Goal: Transaction & Acquisition: Purchase product/service

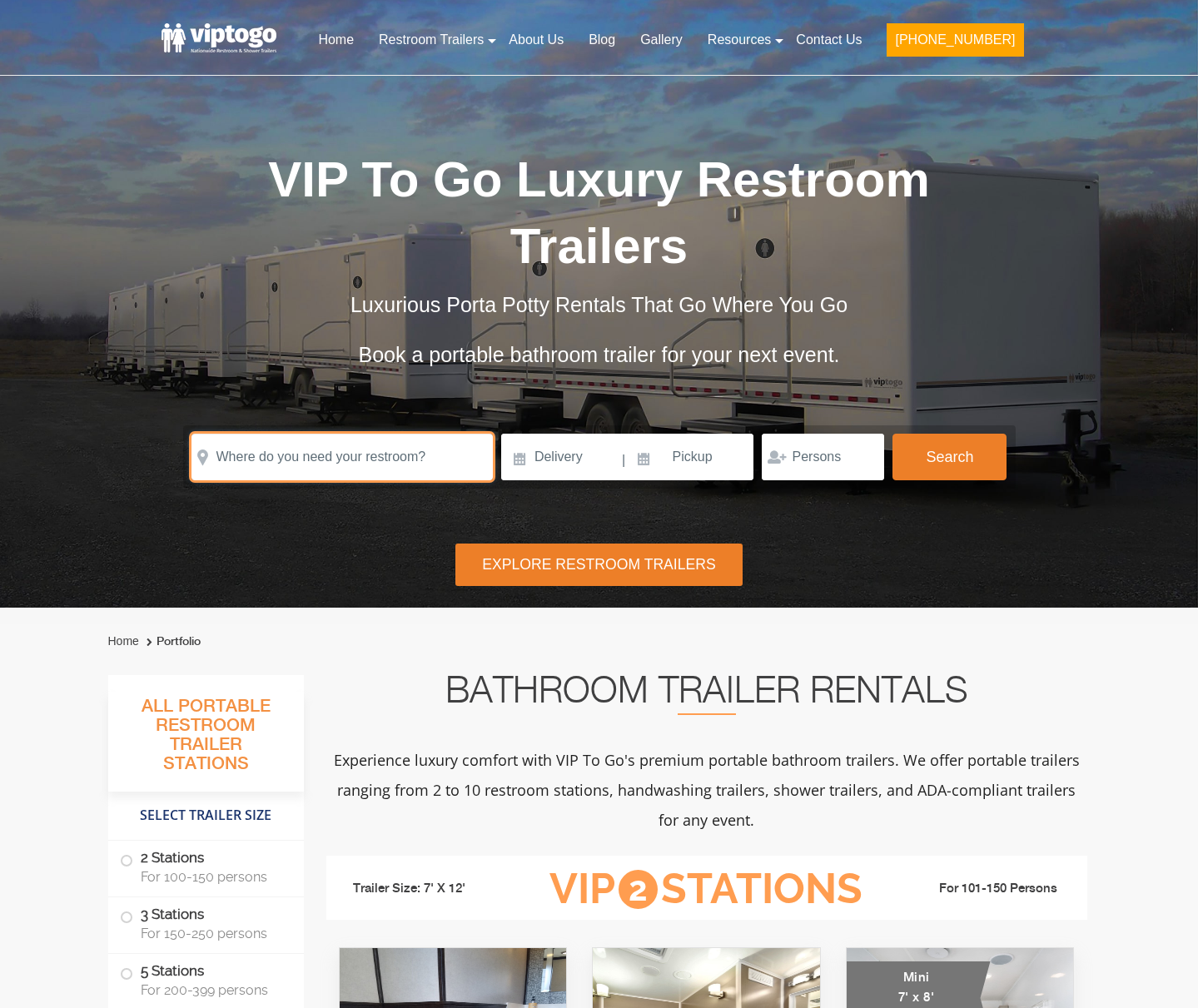
click at [361, 434] on input "text" at bounding box center [342, 457] width 302 height 47
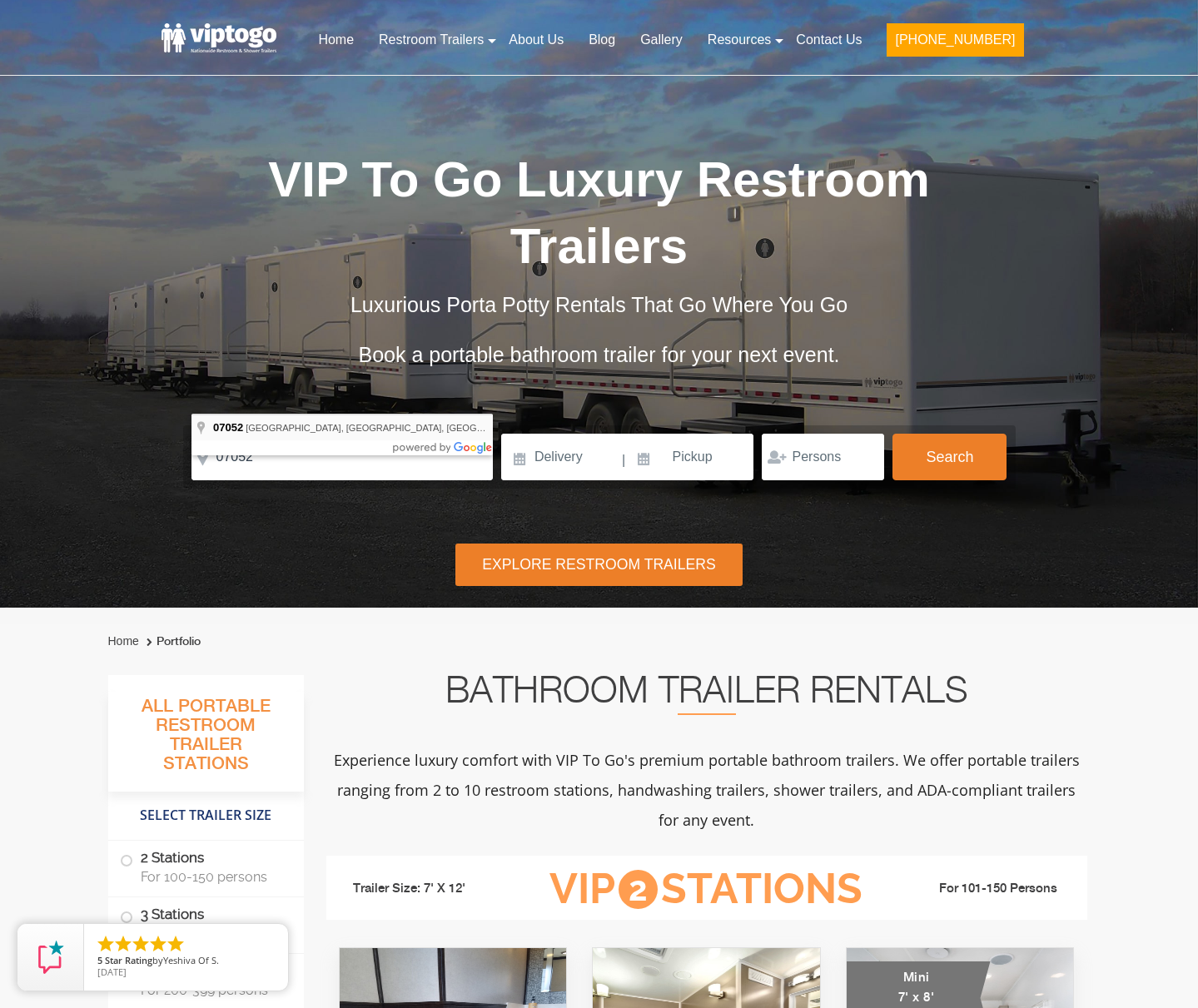
type input "[GEOGRAPHIC_DATA], [GEOGRAPHIC_DATA]"
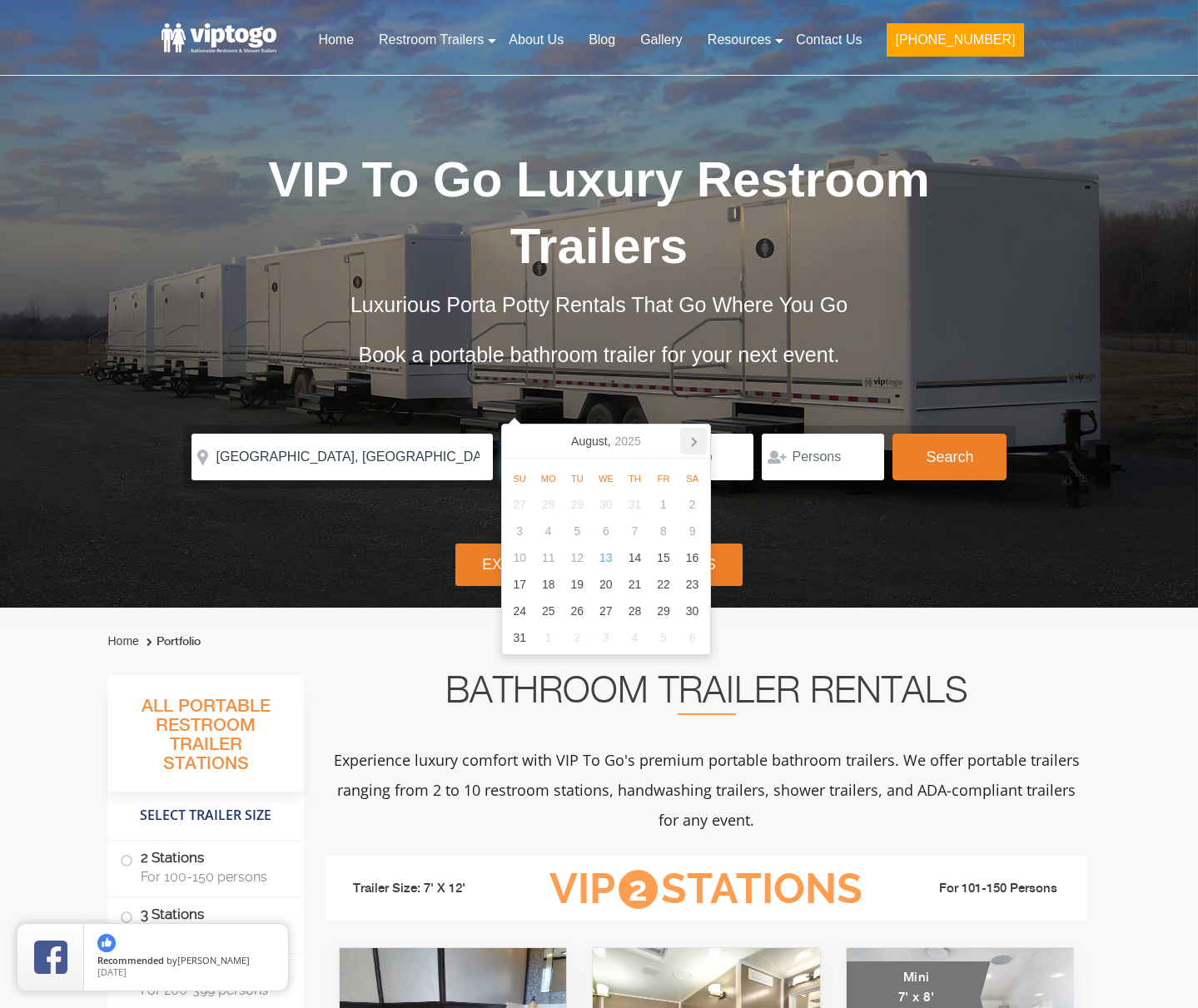
click at [696, 438] on icon at bounding box center [693, 441] width 26 height 26
click at [650, 586] on div "26" at bounding box center [664, 584] width 29 height 26
type input "09/26/2025"
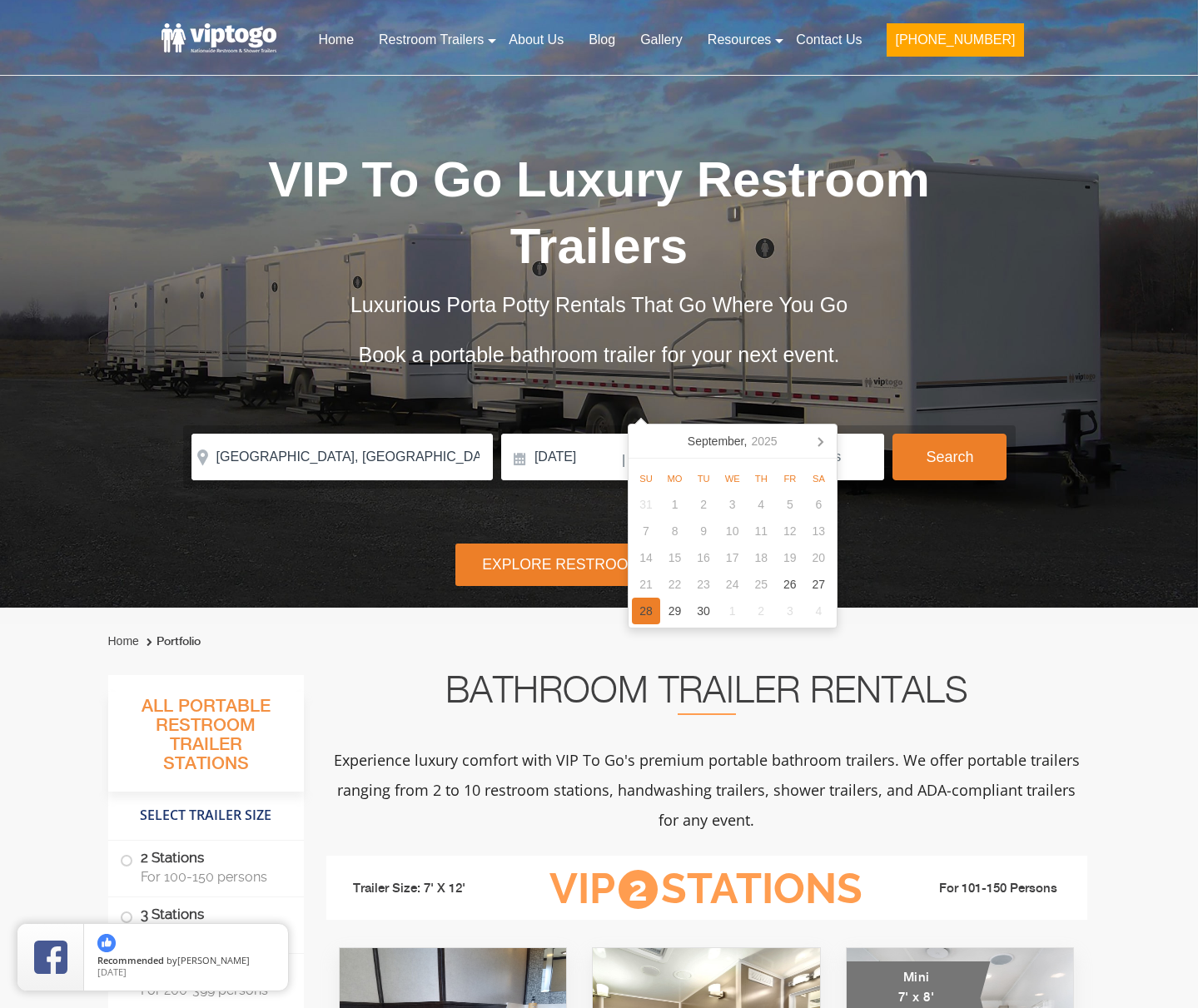
click at [651, 620] on div "28" at bounding box center [647, 610] width 29 height 26
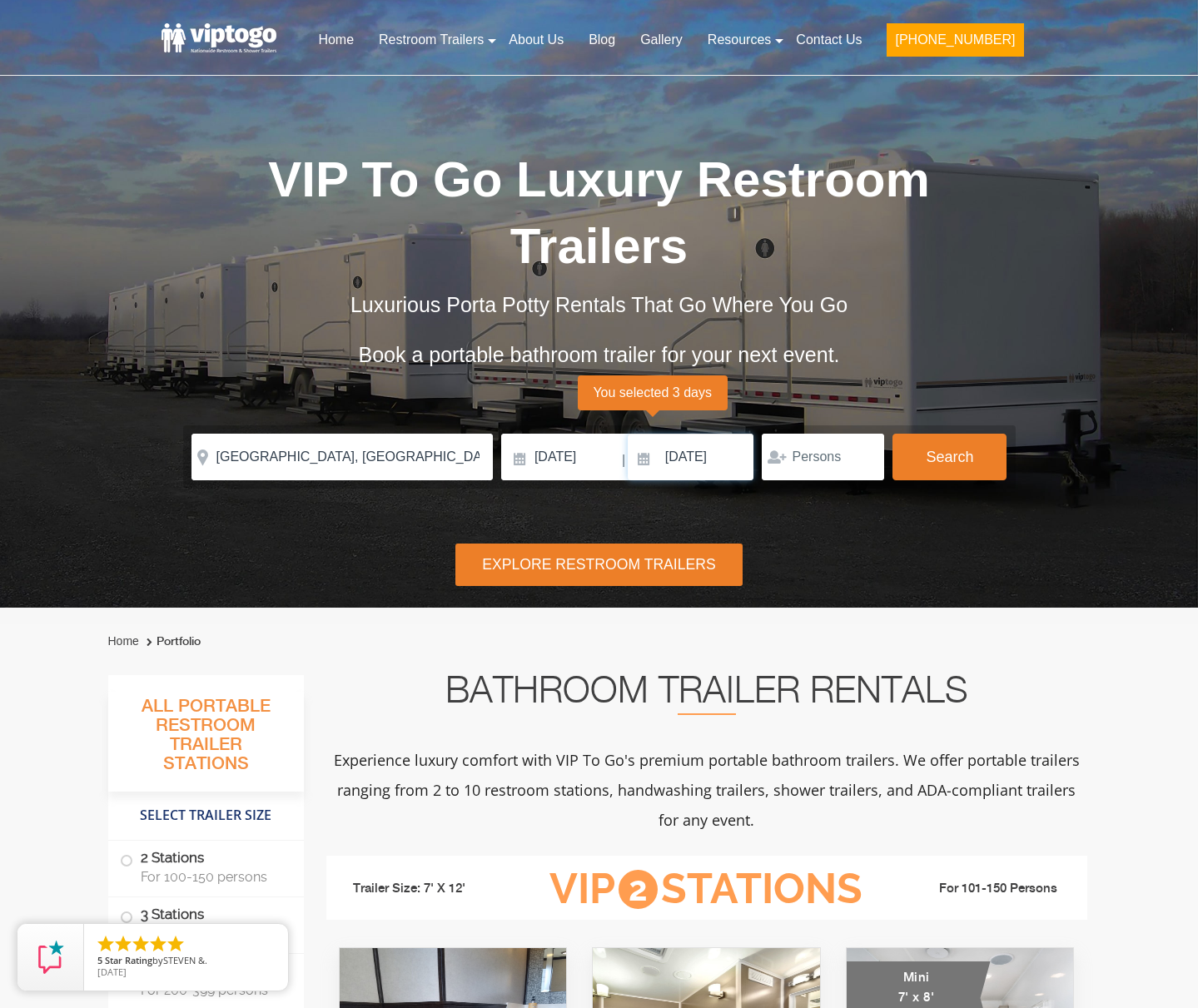
click at [689, 434] on input "09/28/2025" at bounding box center [691, 457] width 126 height 47
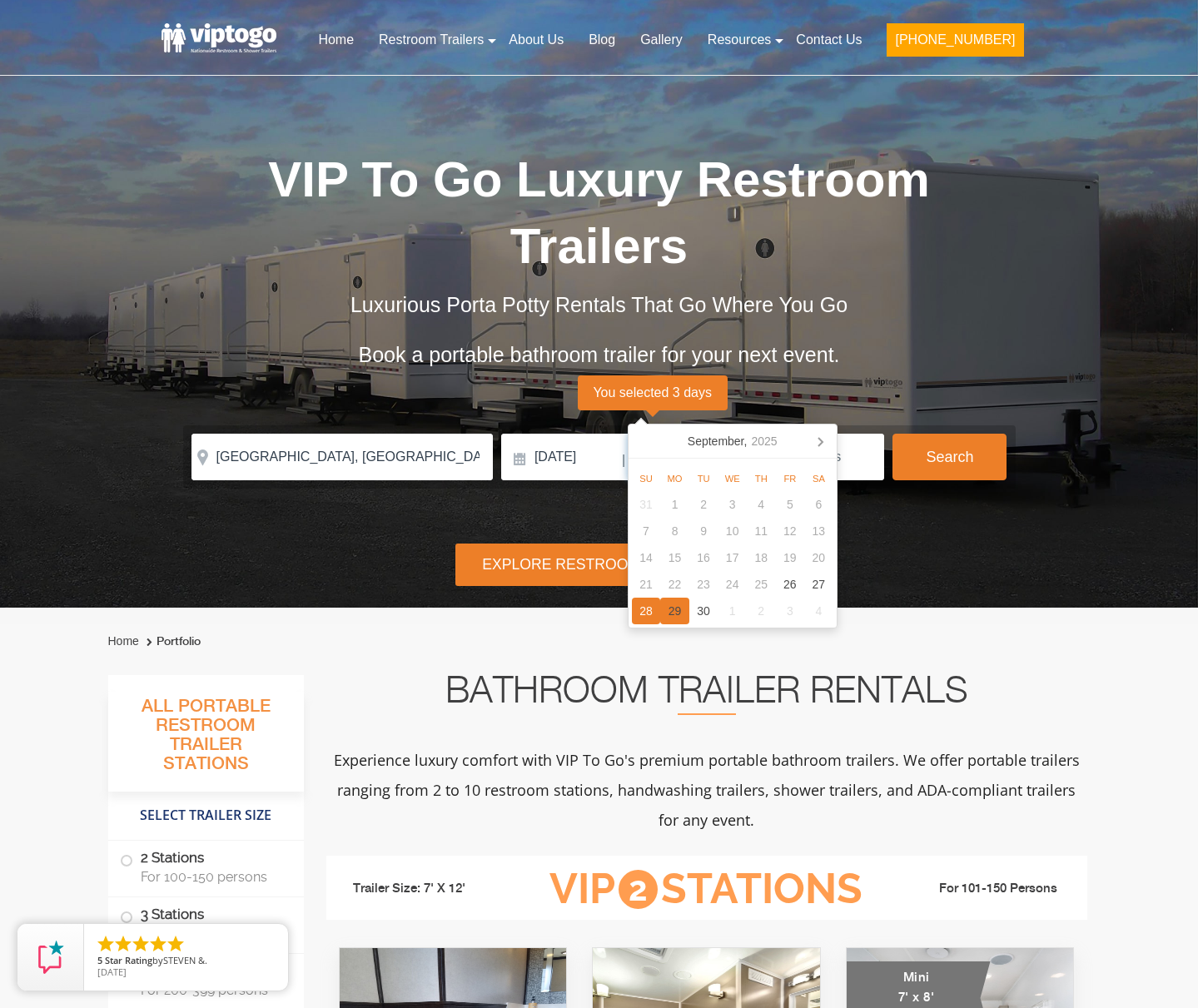
click at [670, 613] on div "29" at bounding box center [675, 610] width 29 height 26
type input "09/29/2025"
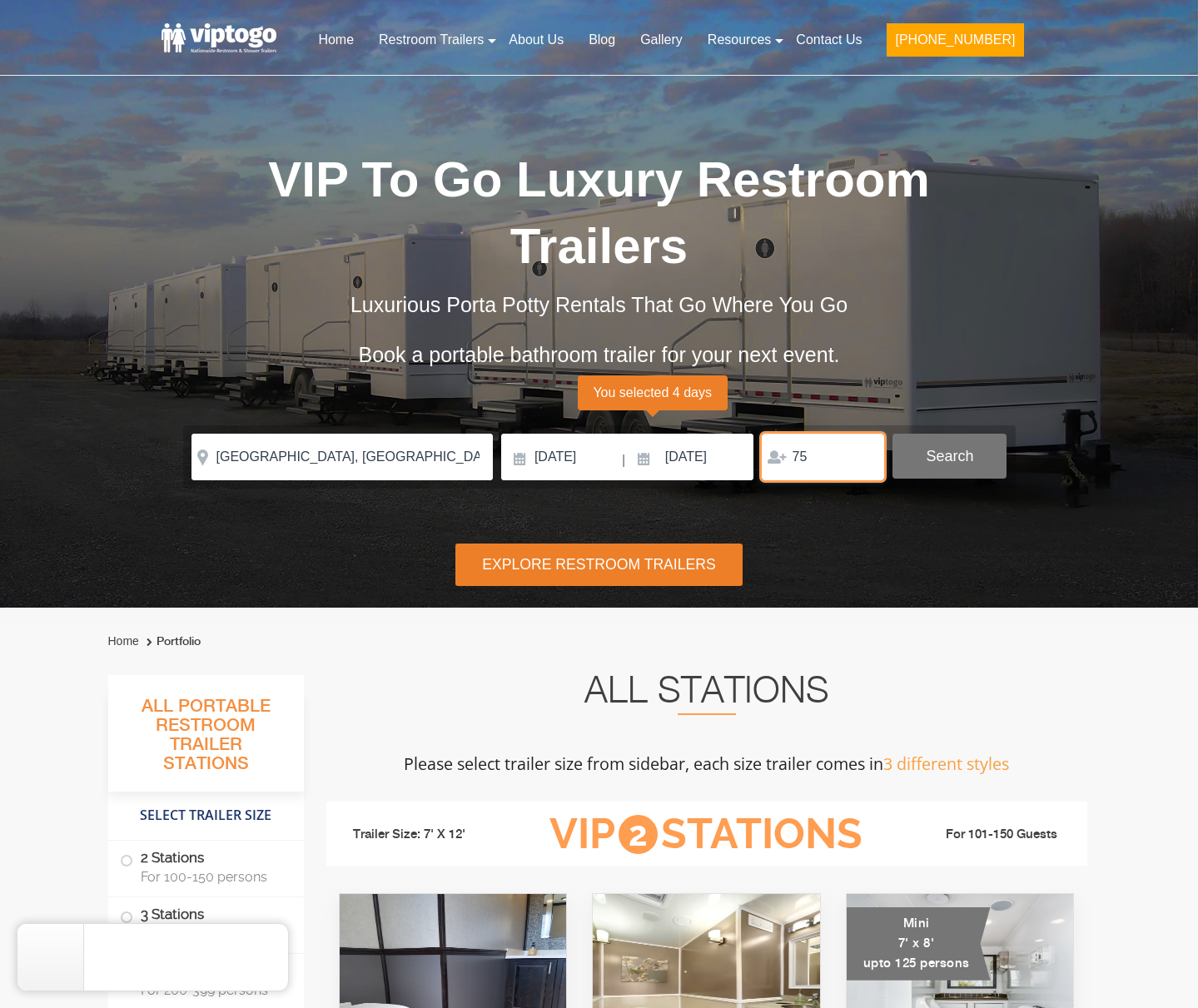
type input "75"
click at [937, 434] on button "Search" at bounding box center [949, 456] width 114 height 45
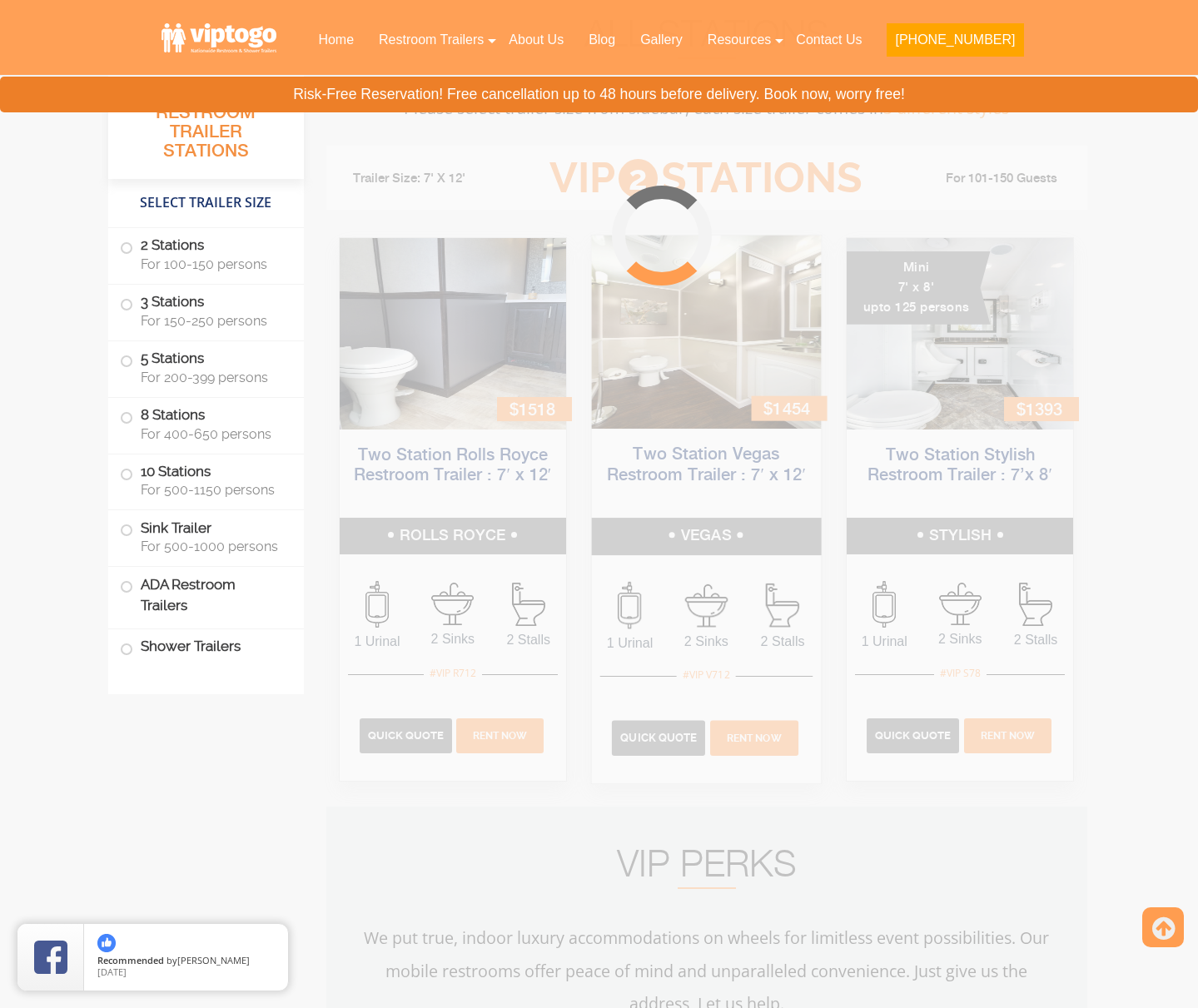
scroll to position [674, 0]
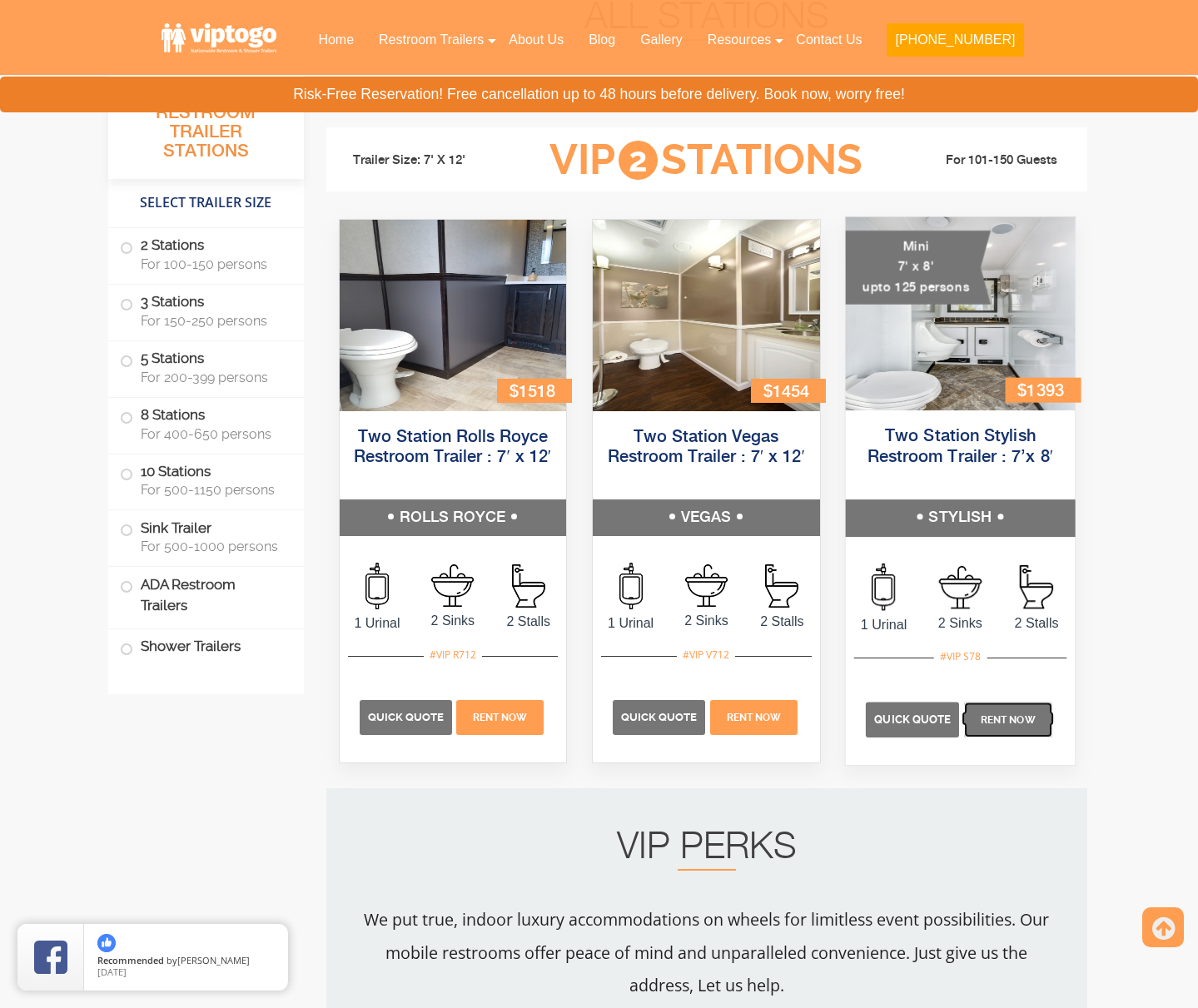
click at [990, 718] on span "Rent Now" at bounding box center [1008, 719] width 55 height 12
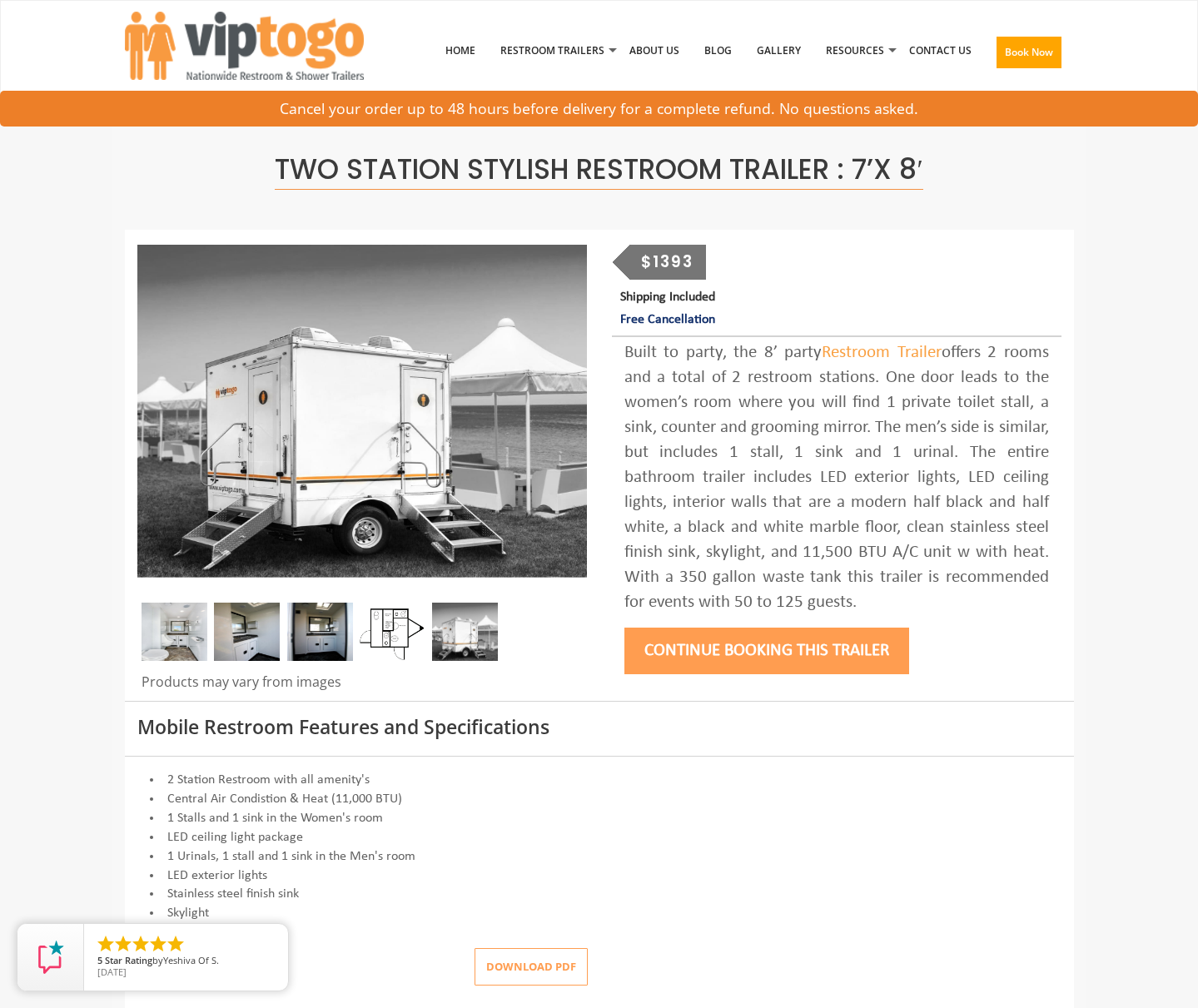
click at [797, 659] on button "Continue Booking this trailer" at bounding box center [766, 651] width 285 height 47
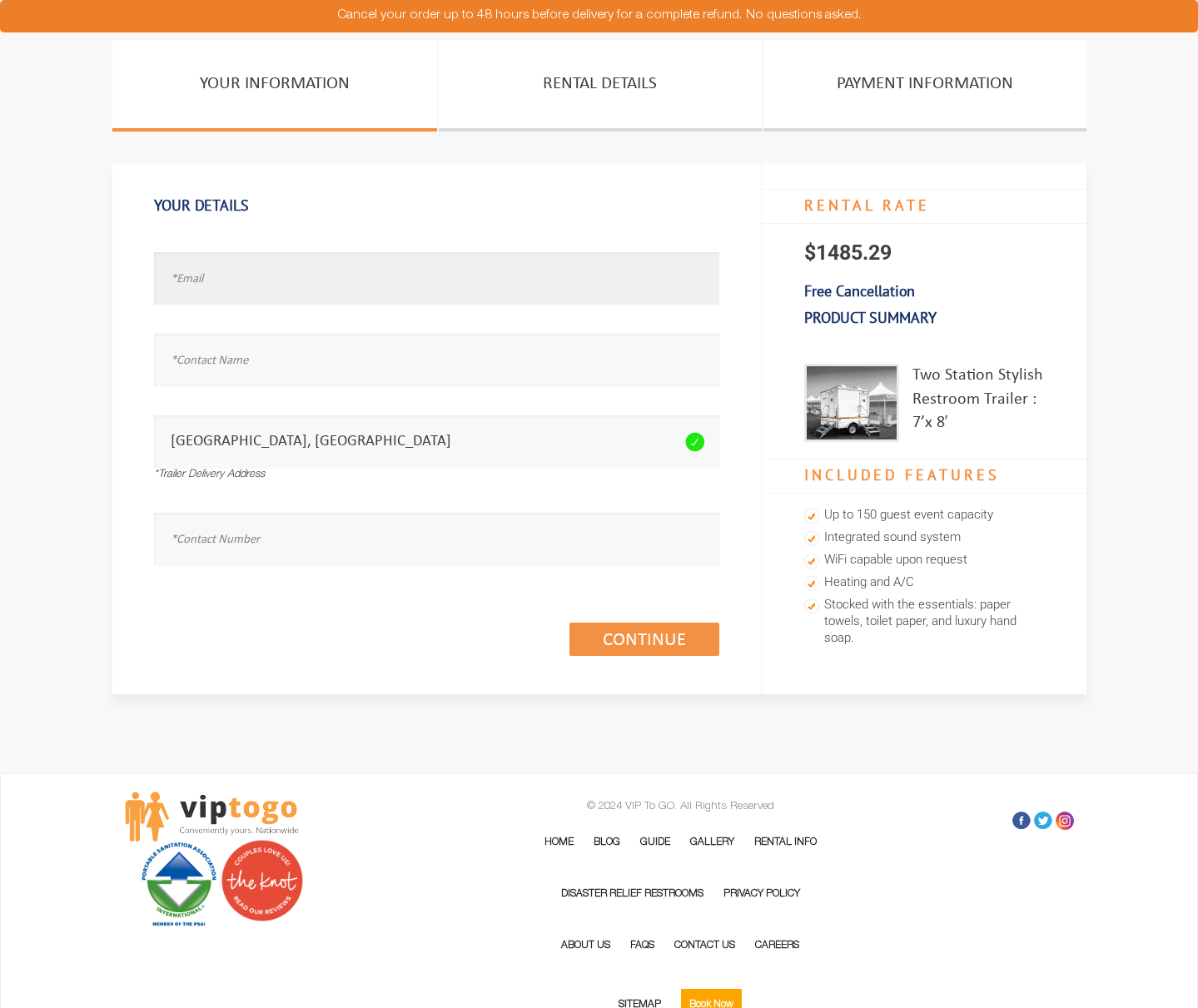
click at [344, 283] on input "text" at bounding box center [436, 279] width 565 height 53
type input "tzferguson@gmail.com"
click at [438, 361] on input "text" at bounding box center [436, 360] width 565 height 53
type input "Ted Ferguson"
click at [503, 540] on input "text" at bounding box center [436, 540] width 565 height 53
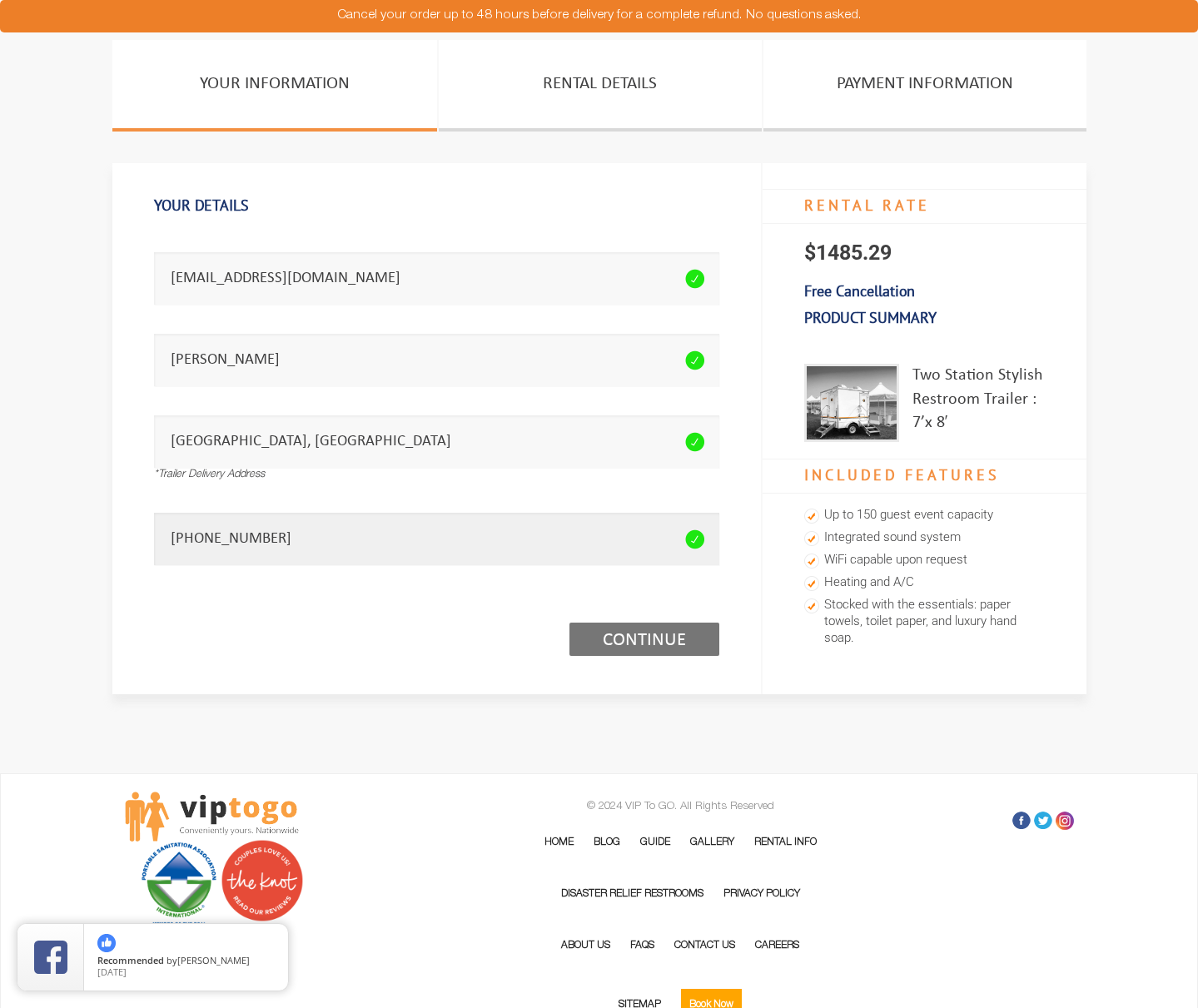
type input "732 310 0759"
click at [644, 645] on link "Continue (1/3)" at bounding box center [644, 640] width 150 height 33
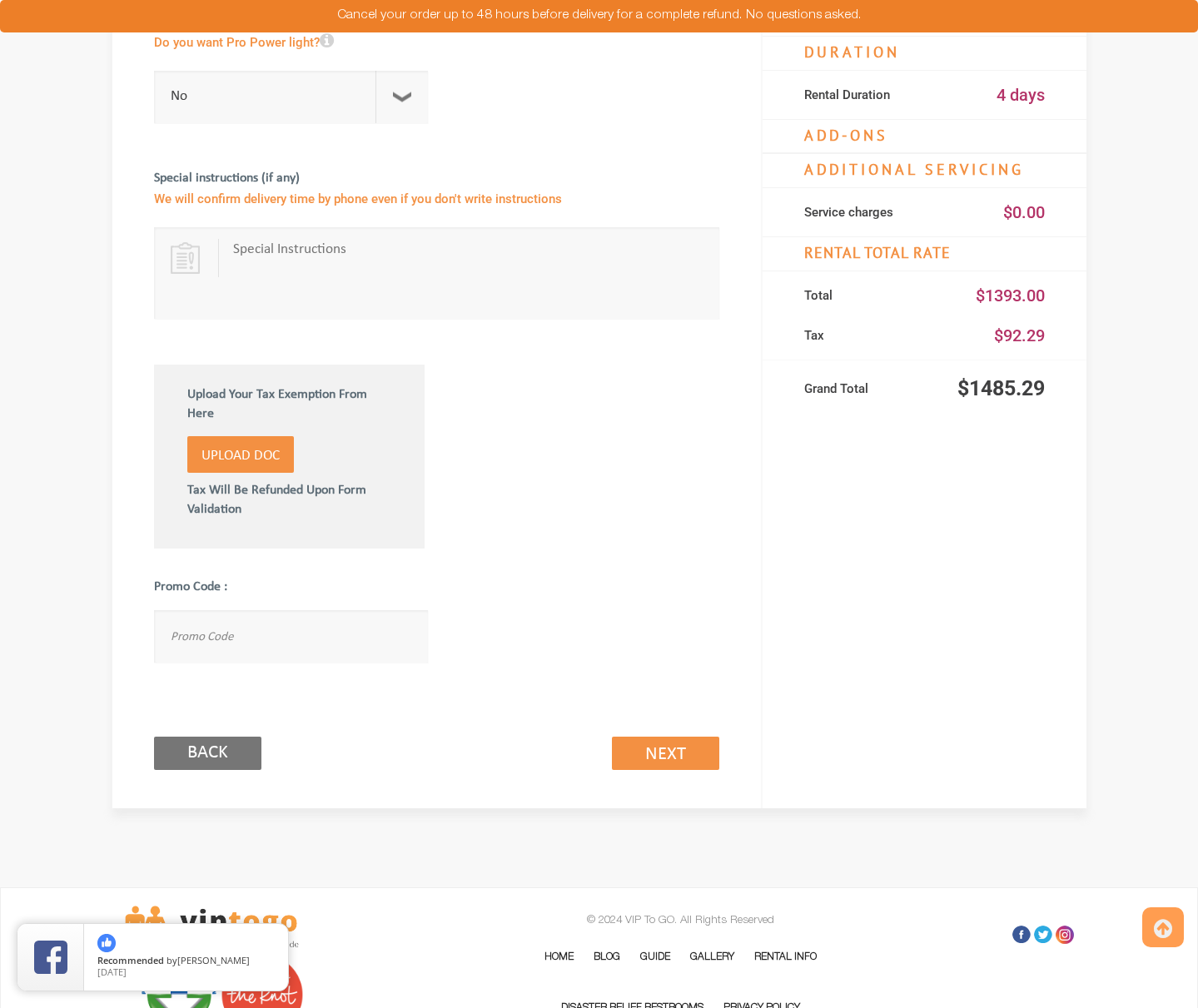
scroll to position [749, 0]
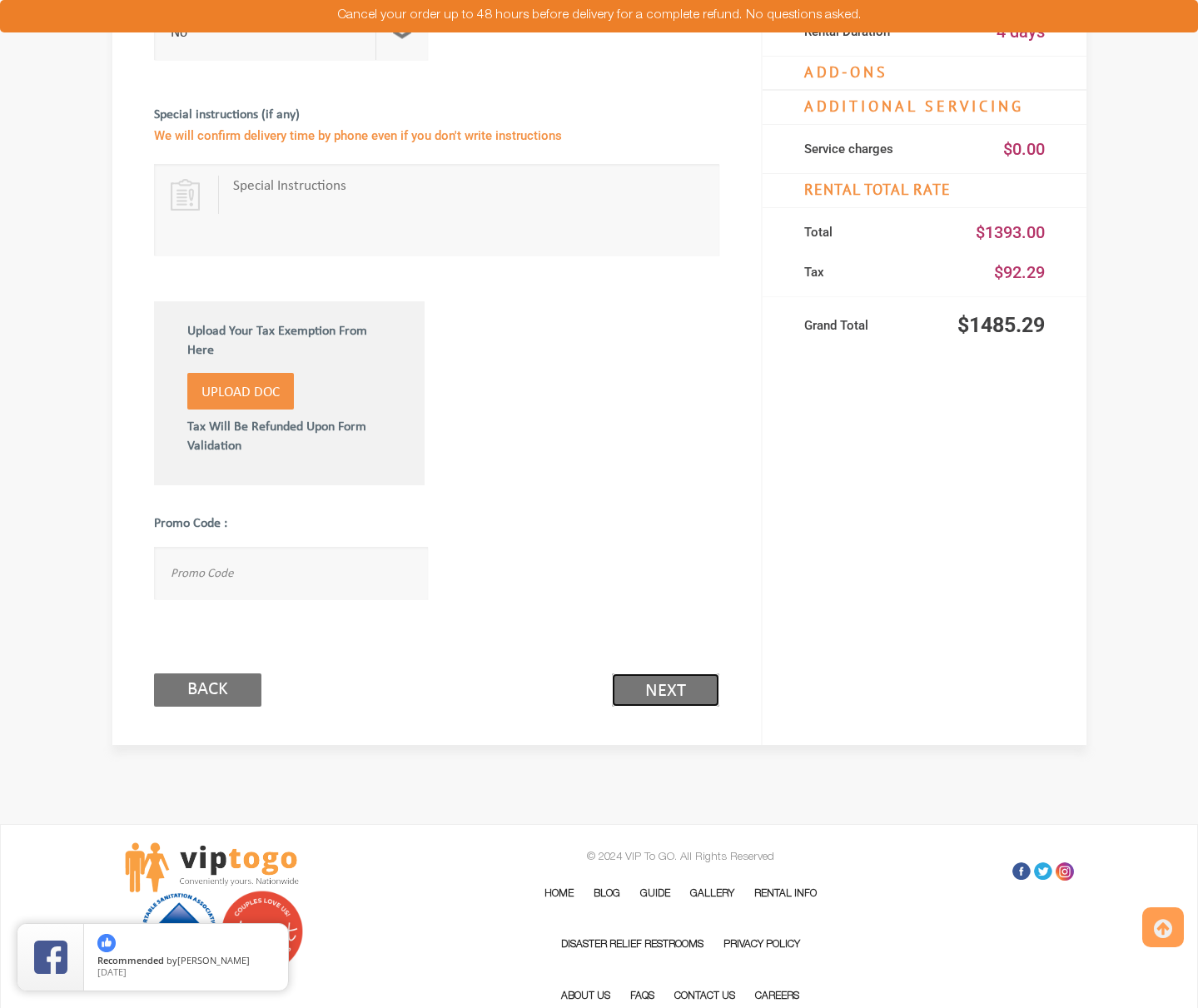
click at [653, 696] on link "Next (2/3)" at bounding box center [666, 691] width 108 height 33
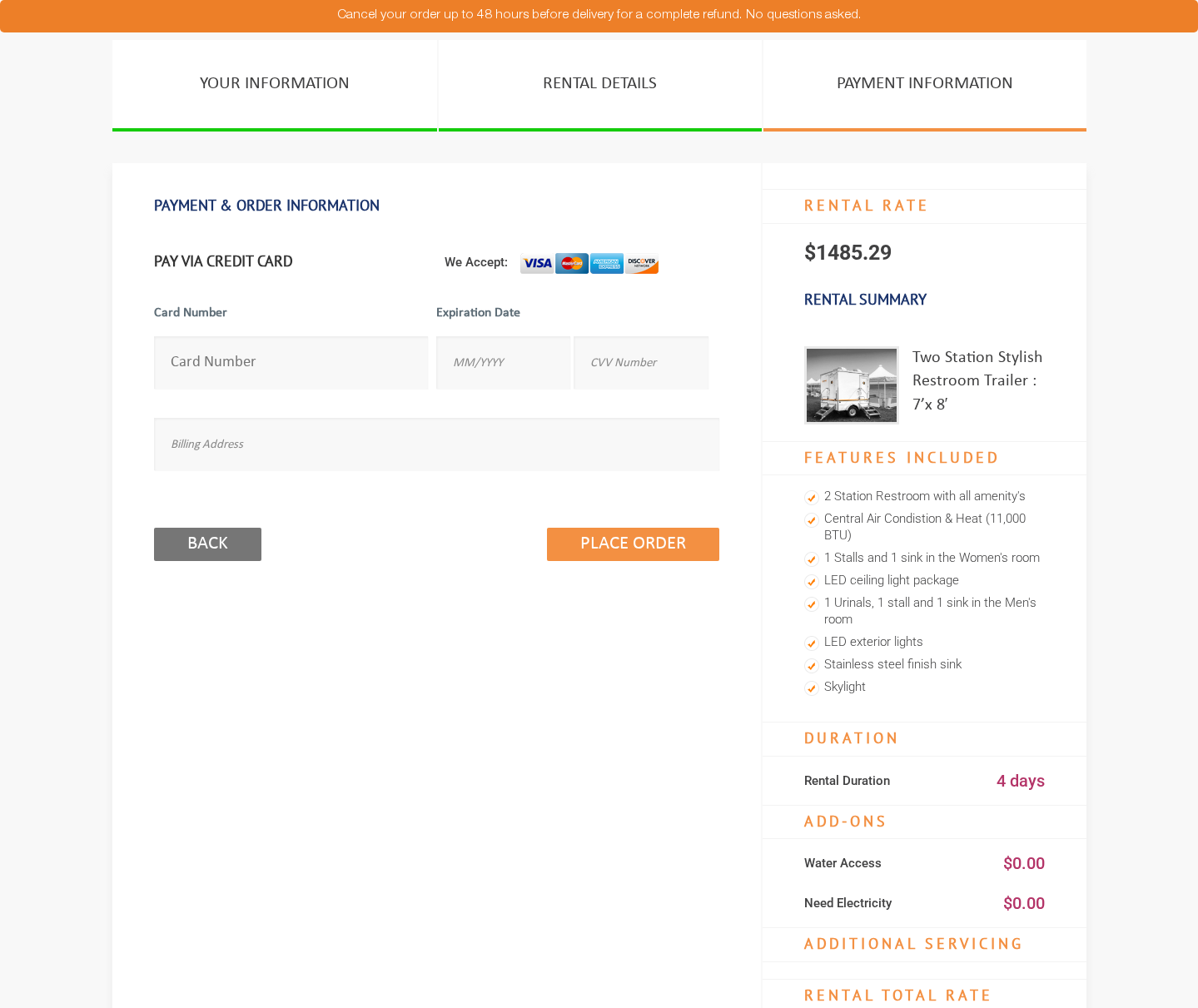
click at [360, 352] on input "number" at bounding box center [291, 362] width 274 height 53
type input "[CREDIT_CARD_NUMBER]"
click at [496, 363] on input "text" at bounding box center [503, 362] width 134 height 53
type input "02/30"
type input "377"
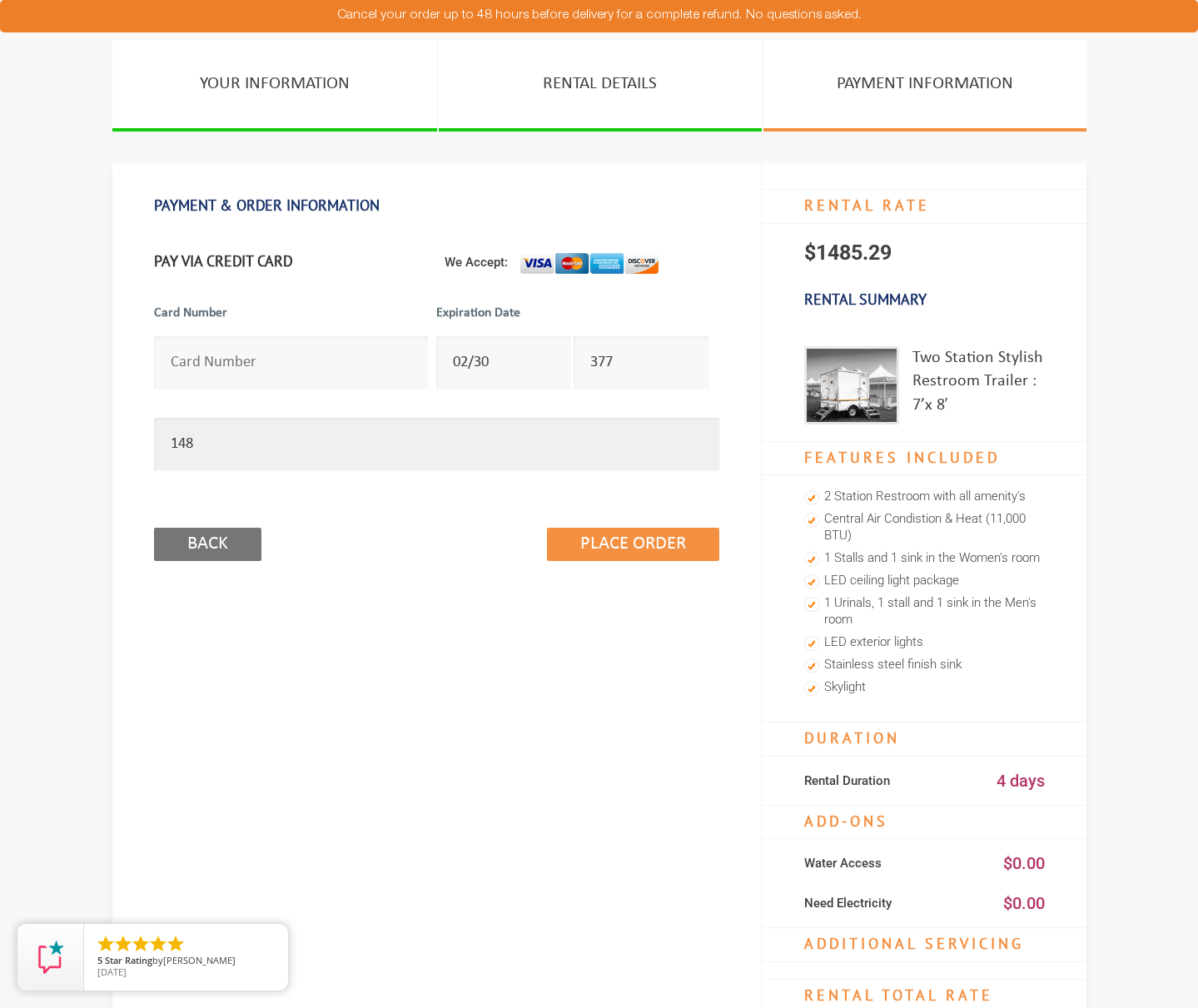
type input "[STREET_ADDRESS][US_STATE]"
click at [664, 545] on input "Place Order" at bounding box center [633, 545] width 172 height 33
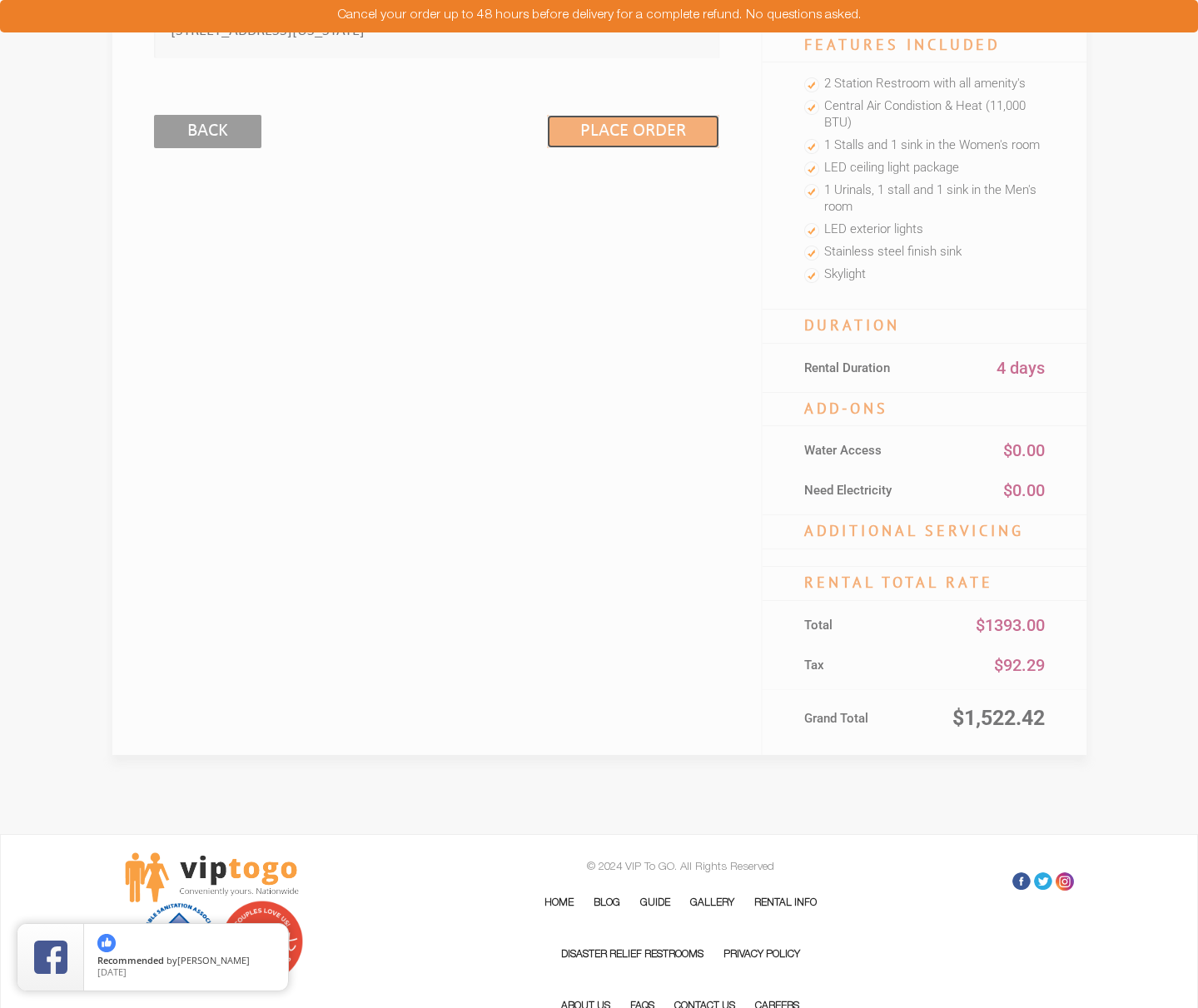
scroll to position [4, 0]
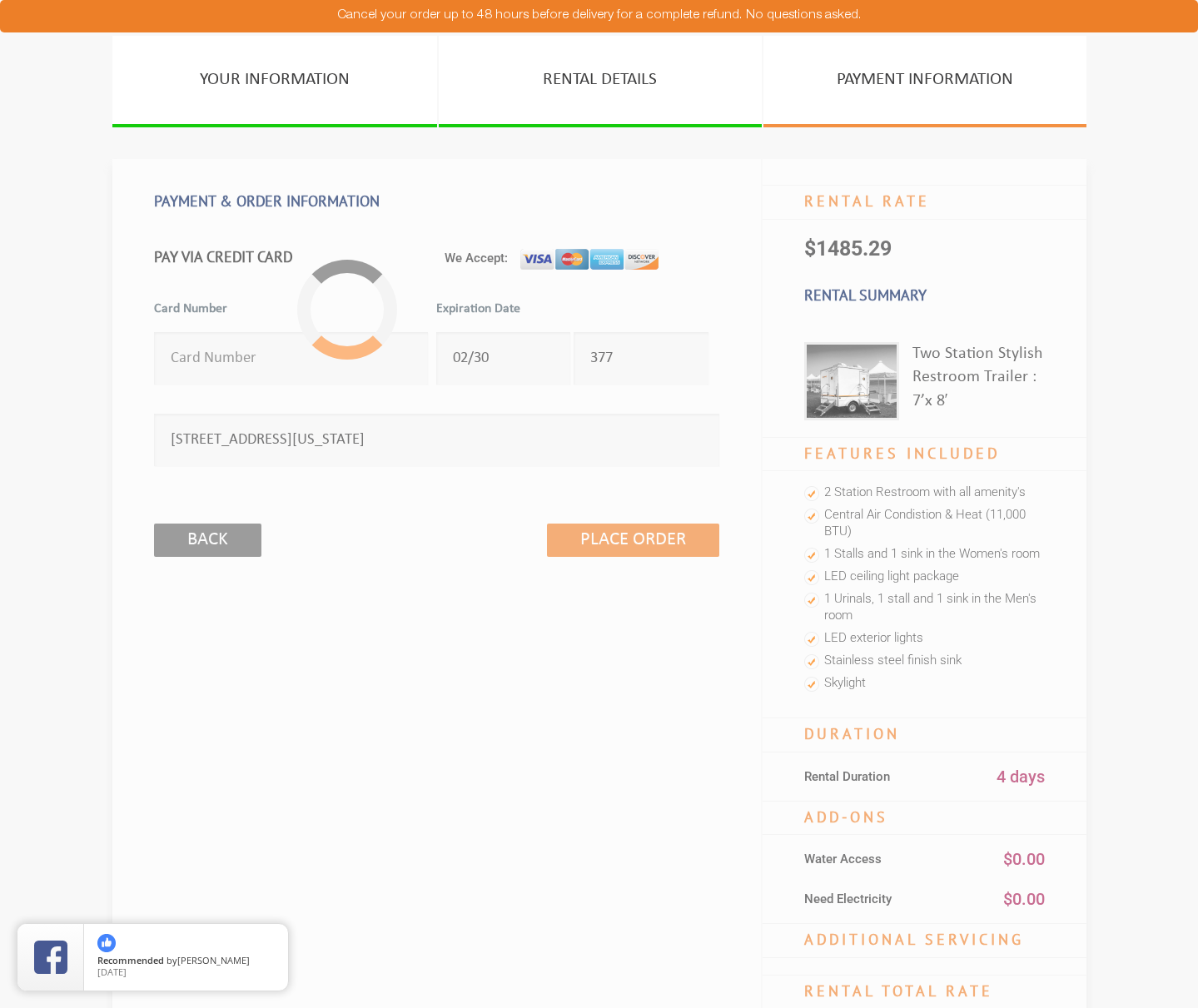
click at [732, 676] on div "PAYMENT & ORDER INFORMATION Free Cancellation WITHIN 24HR To pay using your Pay…" at bounding box center [437, 660] width 649 height 1004
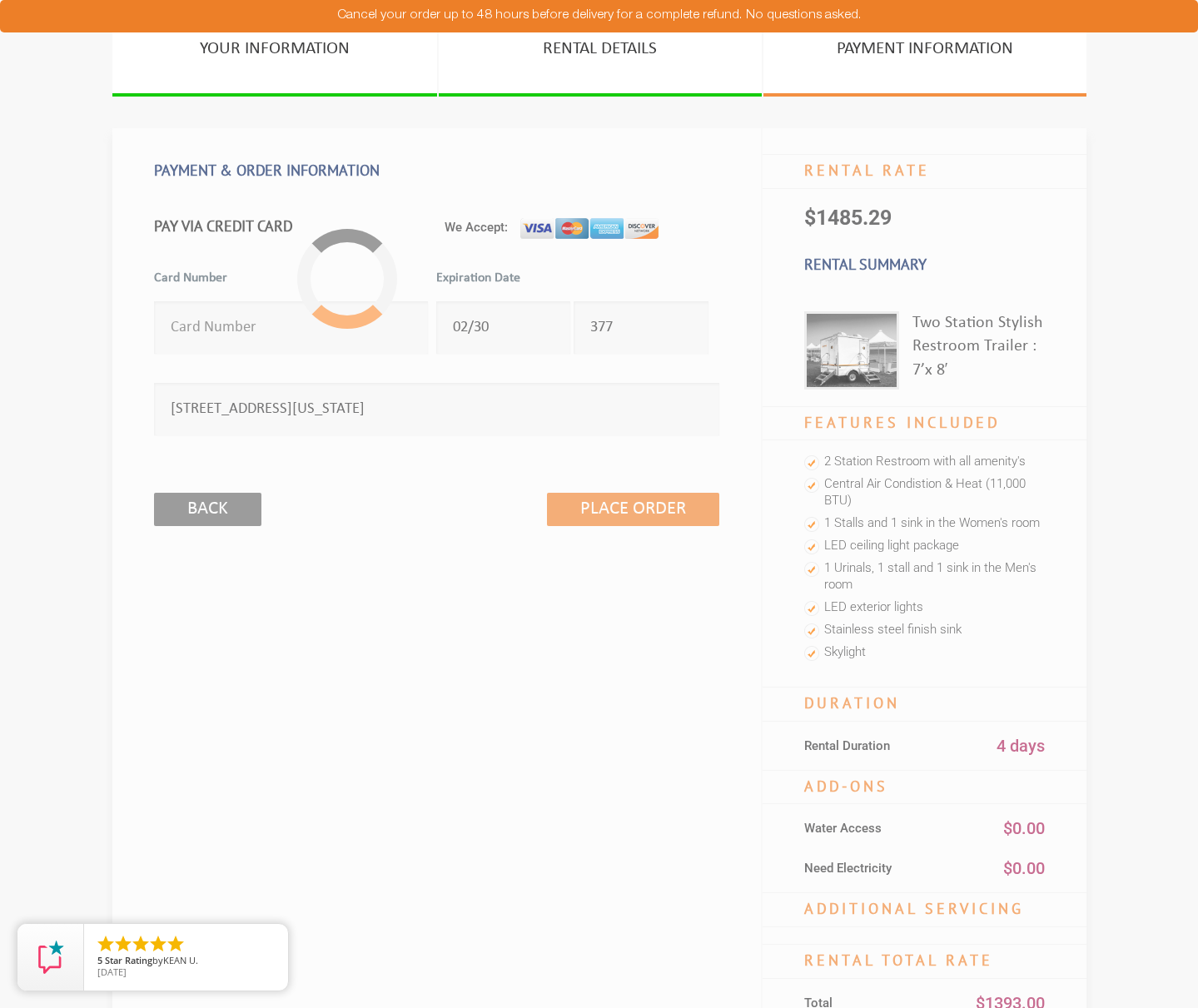
scroll to position [0, 0]
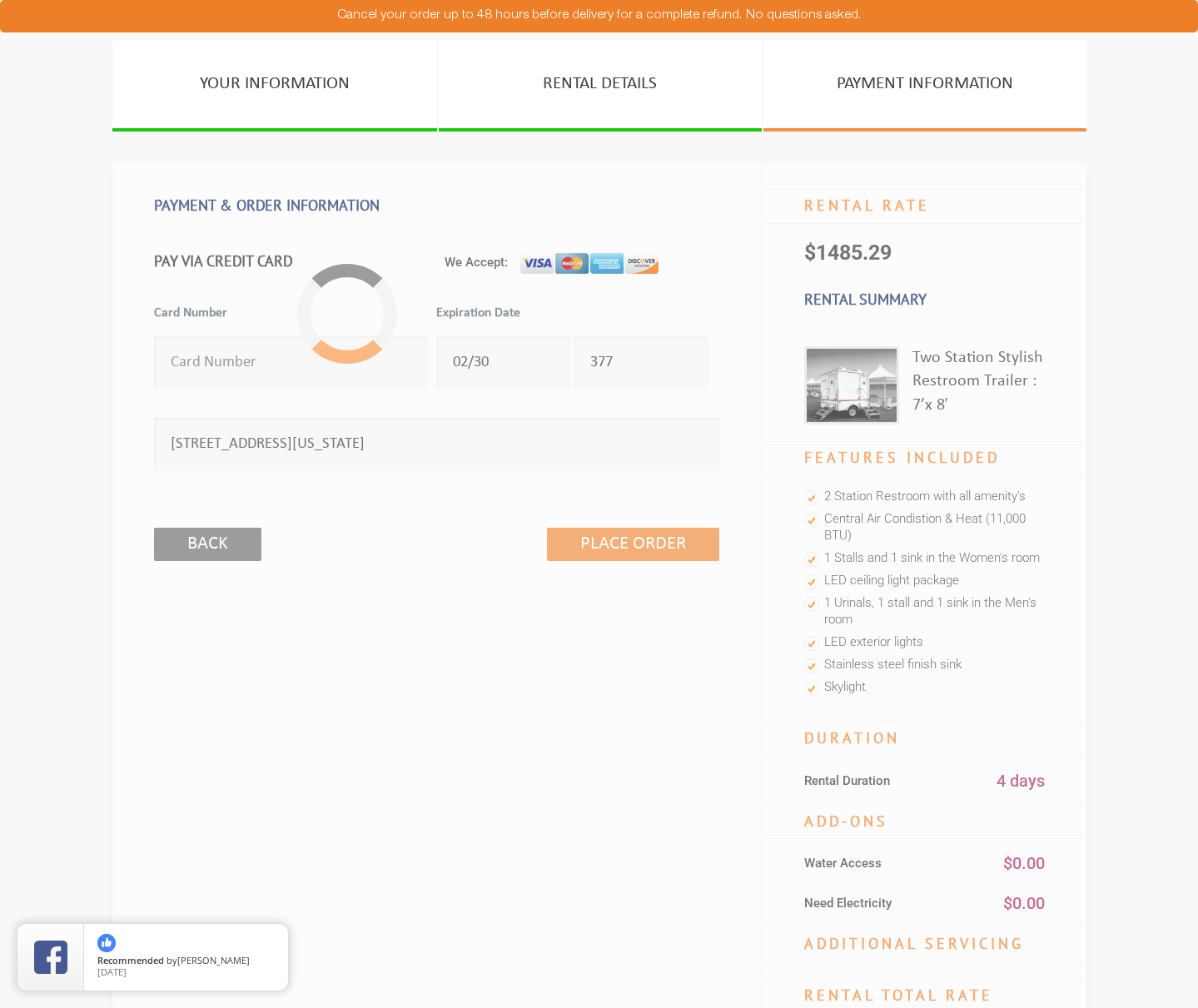
click at [598, 680] on div "PAYMENT & ORDER INFORMATION Free Cancellation WITHIN 24HR To pay using your Pay…" at bounding box center [437, 665] width 649 height 1004
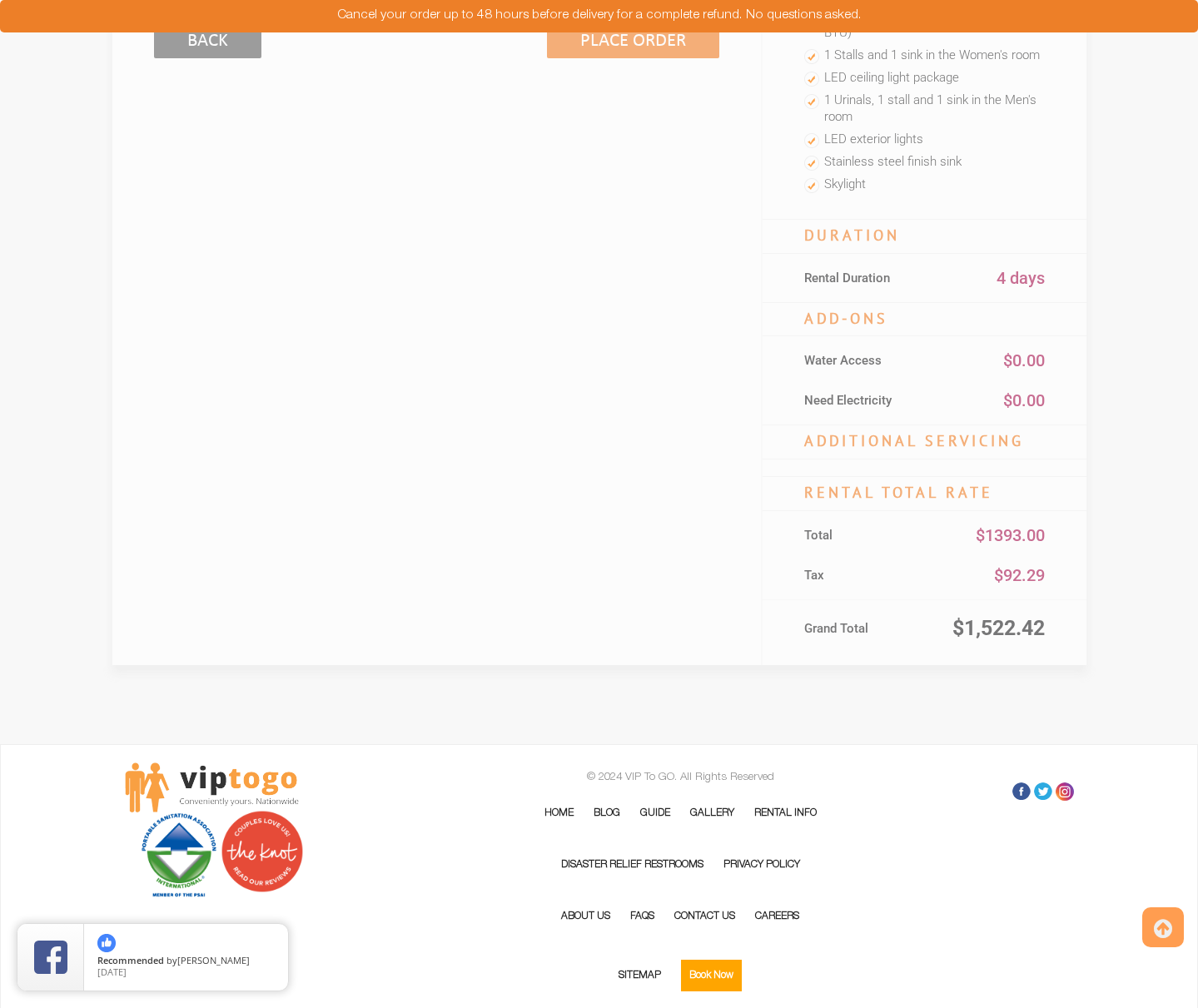
scroll to position [504, 0]
click at [710, 468] on div "PAYMENT & ORDER INFORMATION Free Cancellation WITHIN 24HR To pay using your Pay…" at bounding box center [437, 161] width 649 height 1004
click at [541, 309] on div "PAYMENT & ORDER INFORMATION Free Cancellation WITHIN 24HR To pay using your Pay…" at bounding box center [437, 161] width 649 height 1004
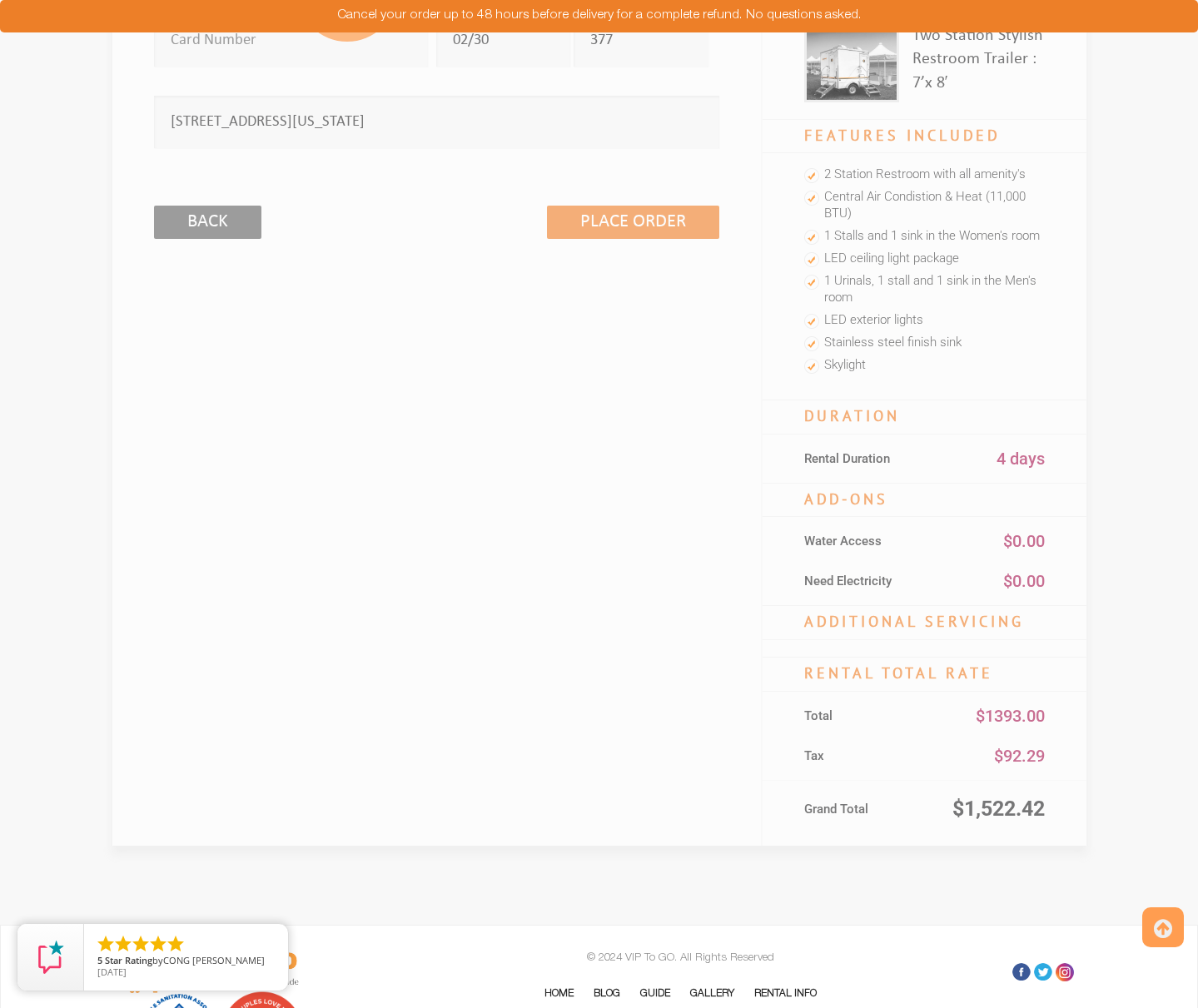
scroll to position [0, 0]
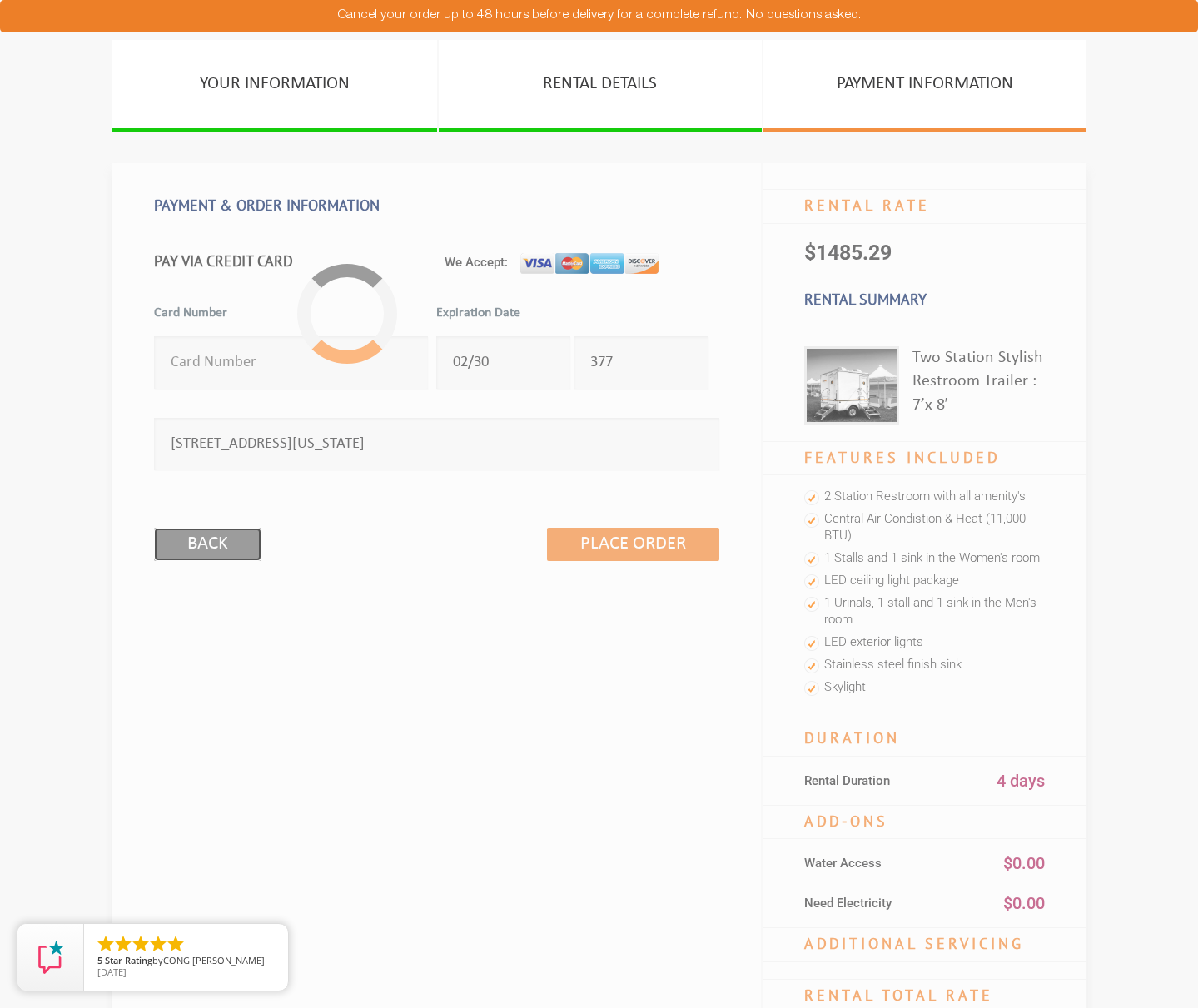
click at [230, 550] on input "Back" at bounding box center [208, 545] width 108 height 33
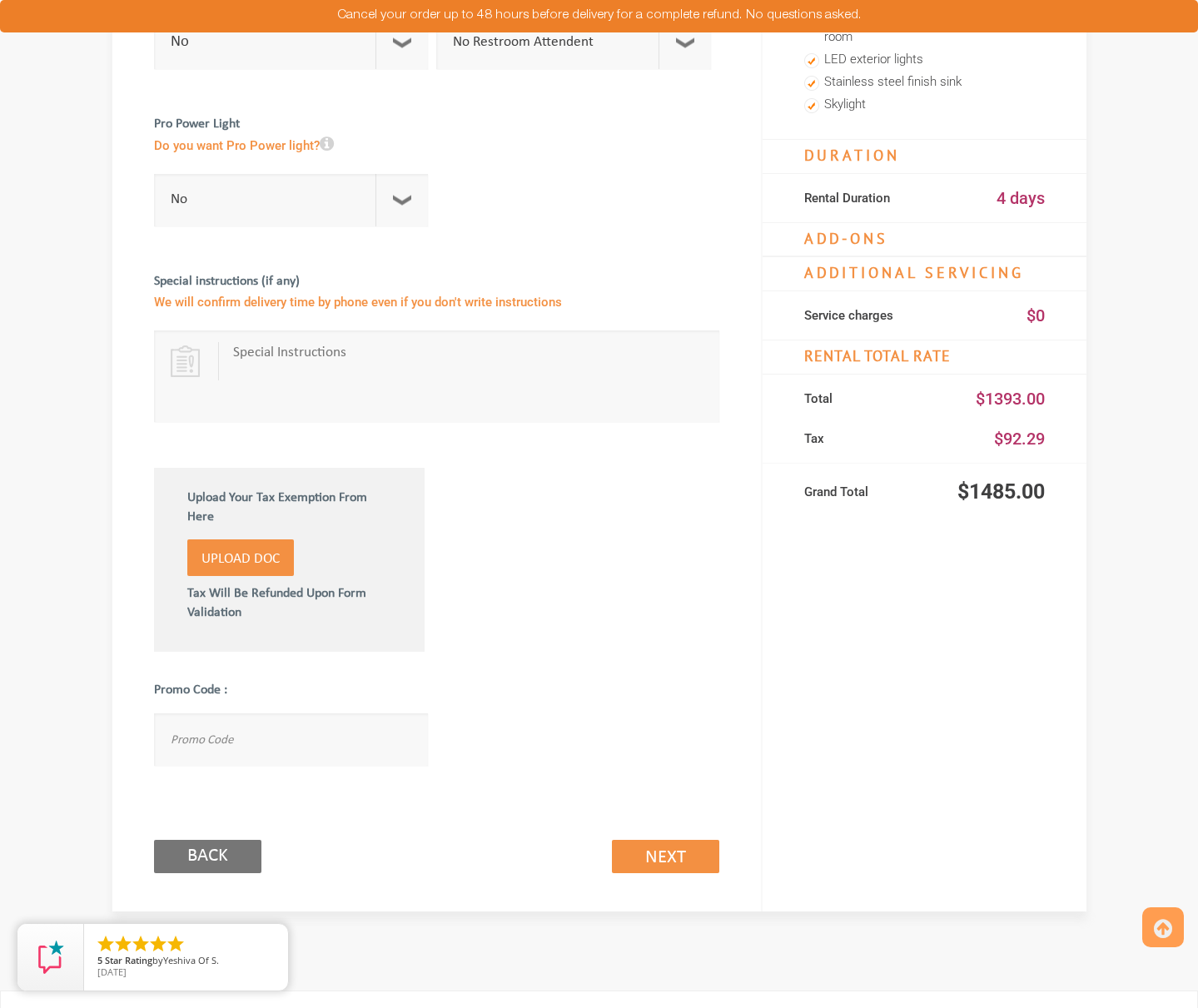
scroll to position [831, 0]
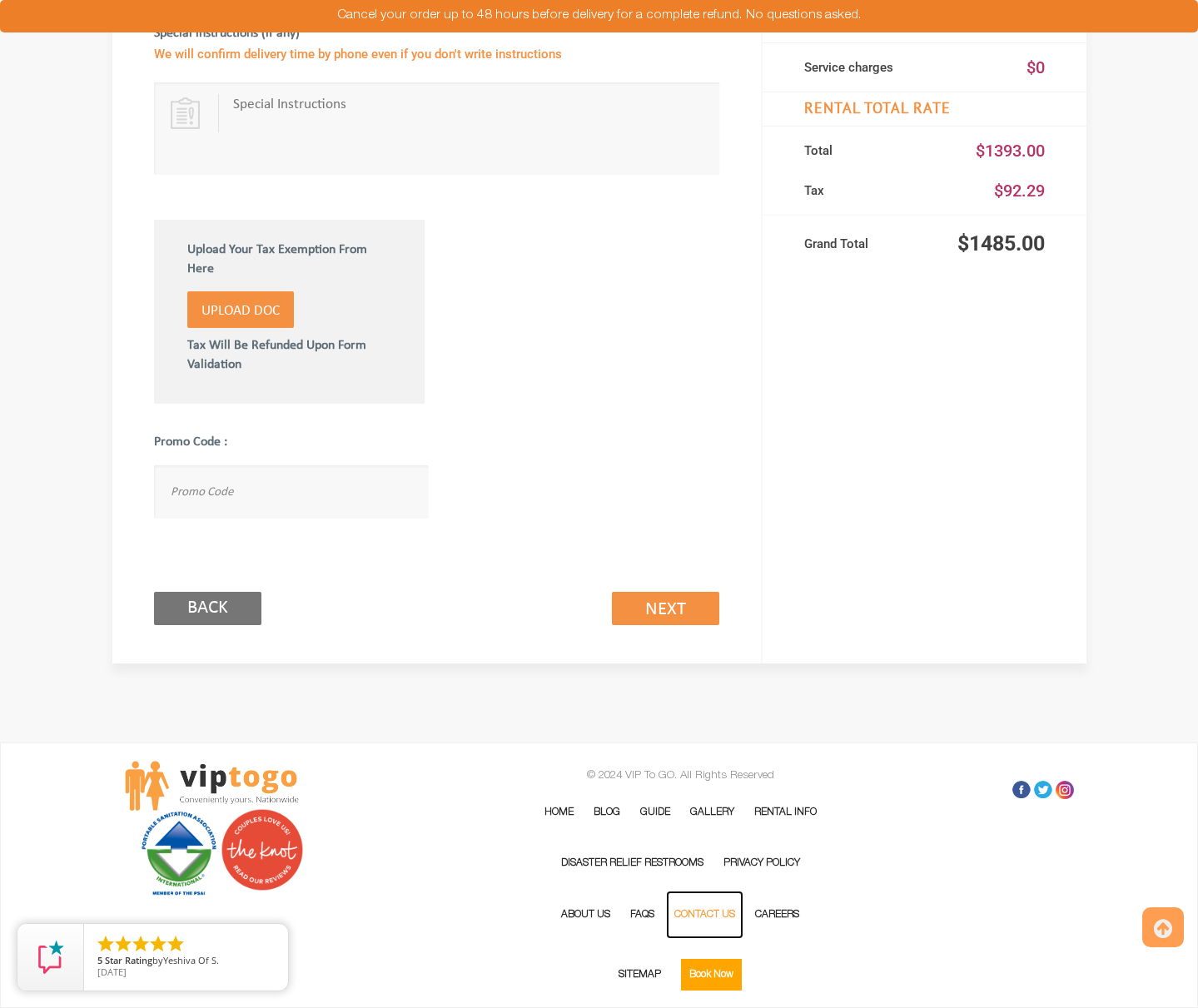
click at [704, 921] on link "Contact Us" at bounding box center [704, 914] width 77 height 48
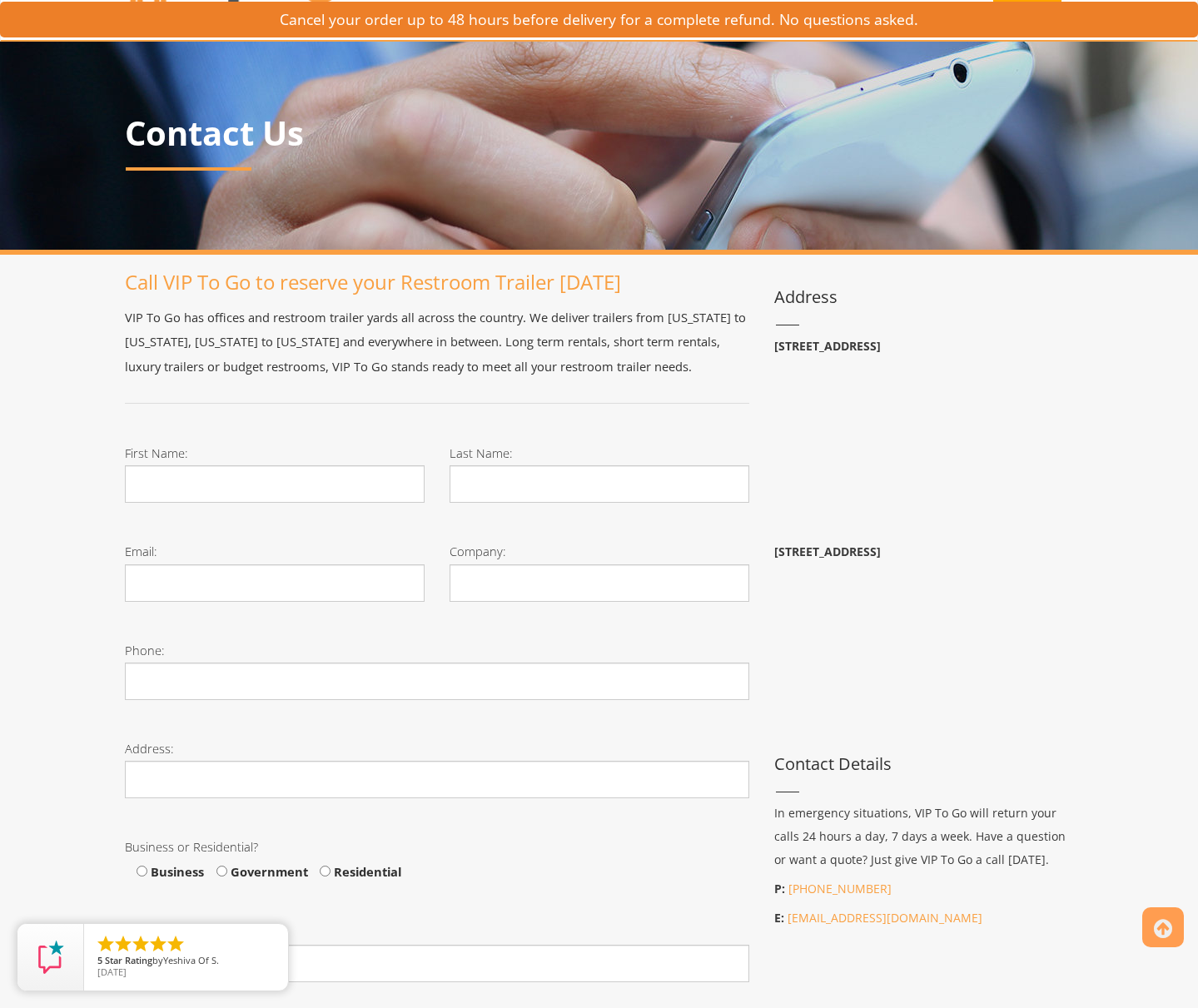
scroll to position [333, 0]
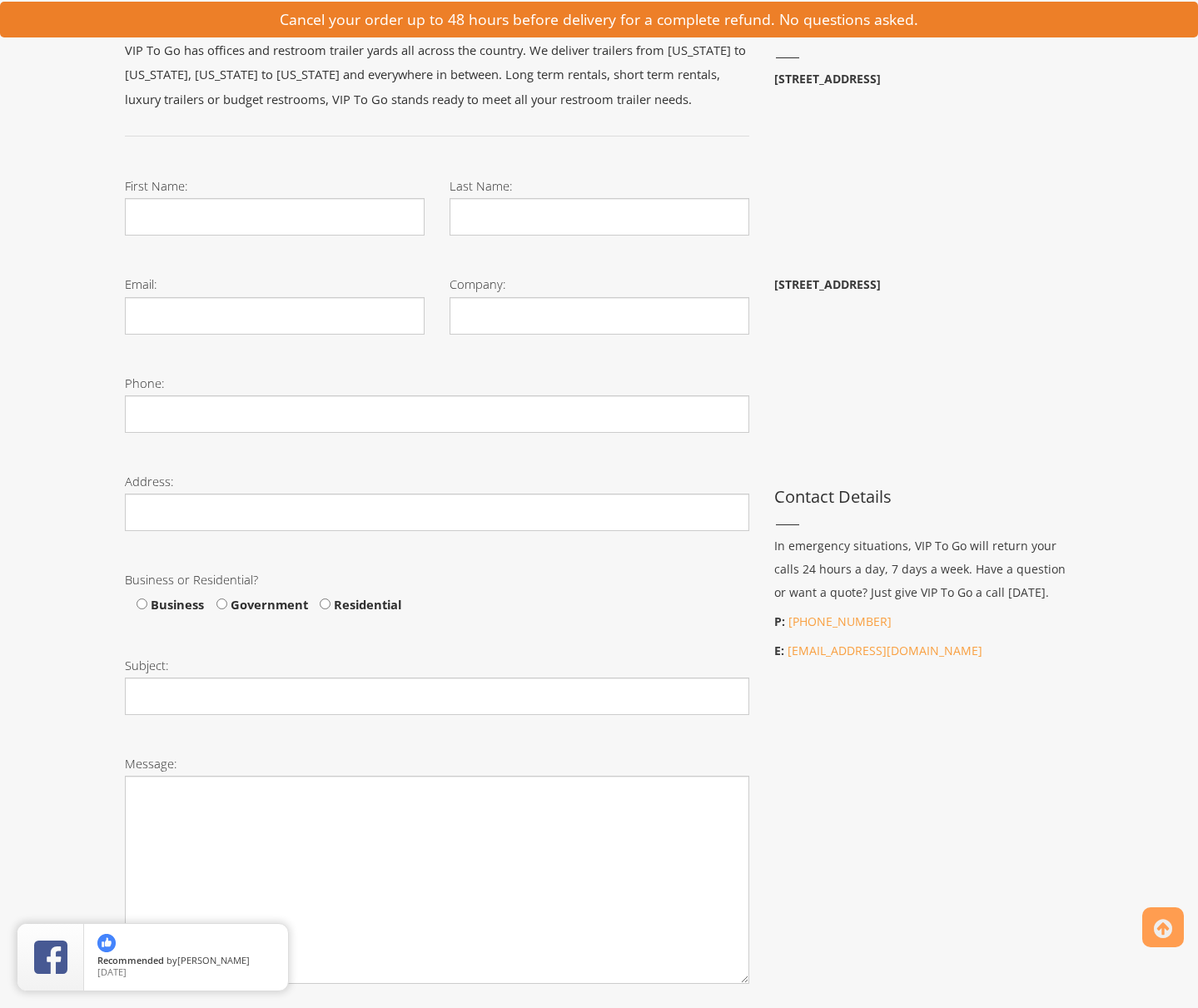
click at [73, 286] on div "Toggle navigation VIPTOGO Home Restroom Trailers Restroom Trailers by Type All …" at bounding box center [599, 565] width 1198 height 1798
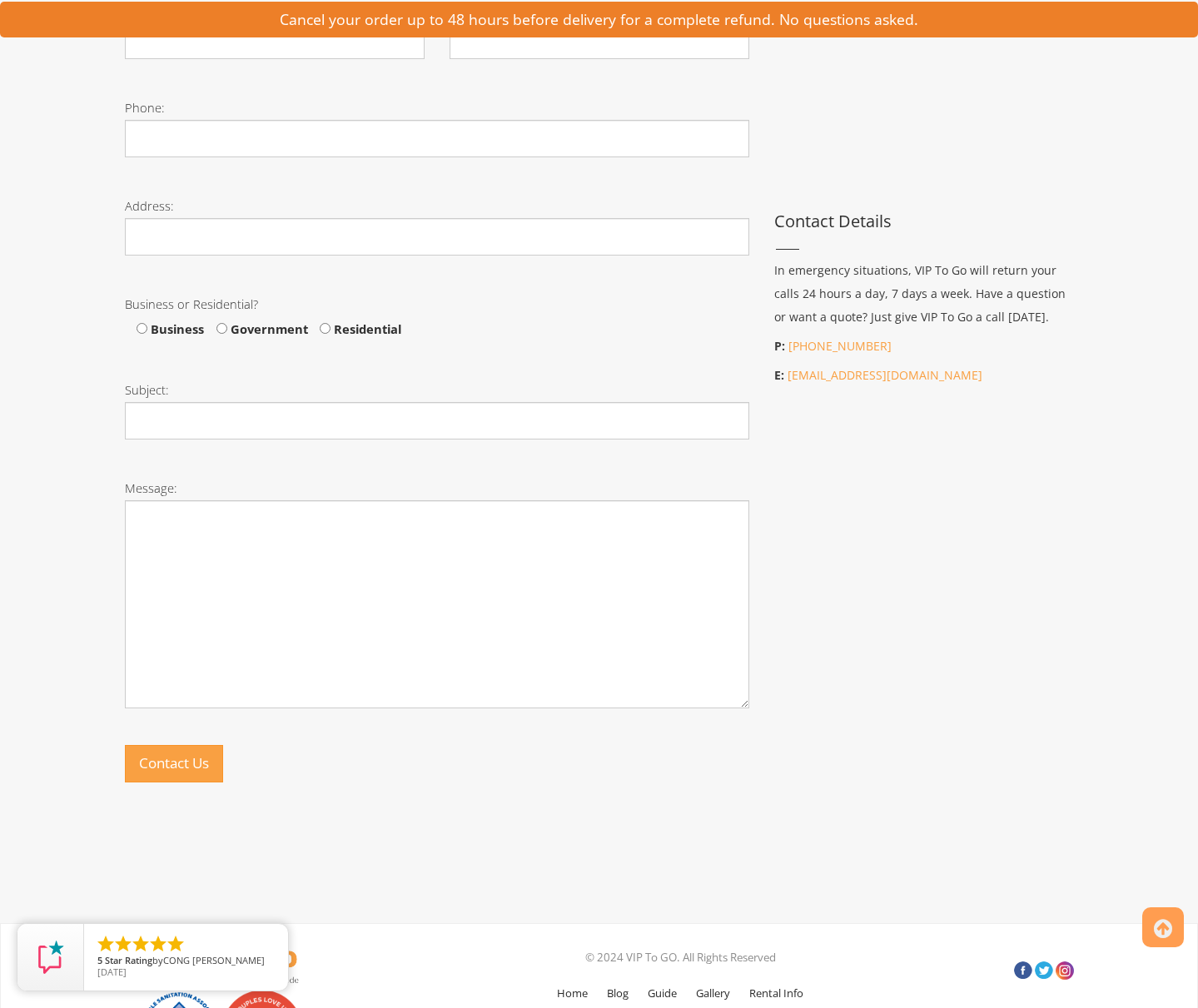
scroll to position [540, 0]
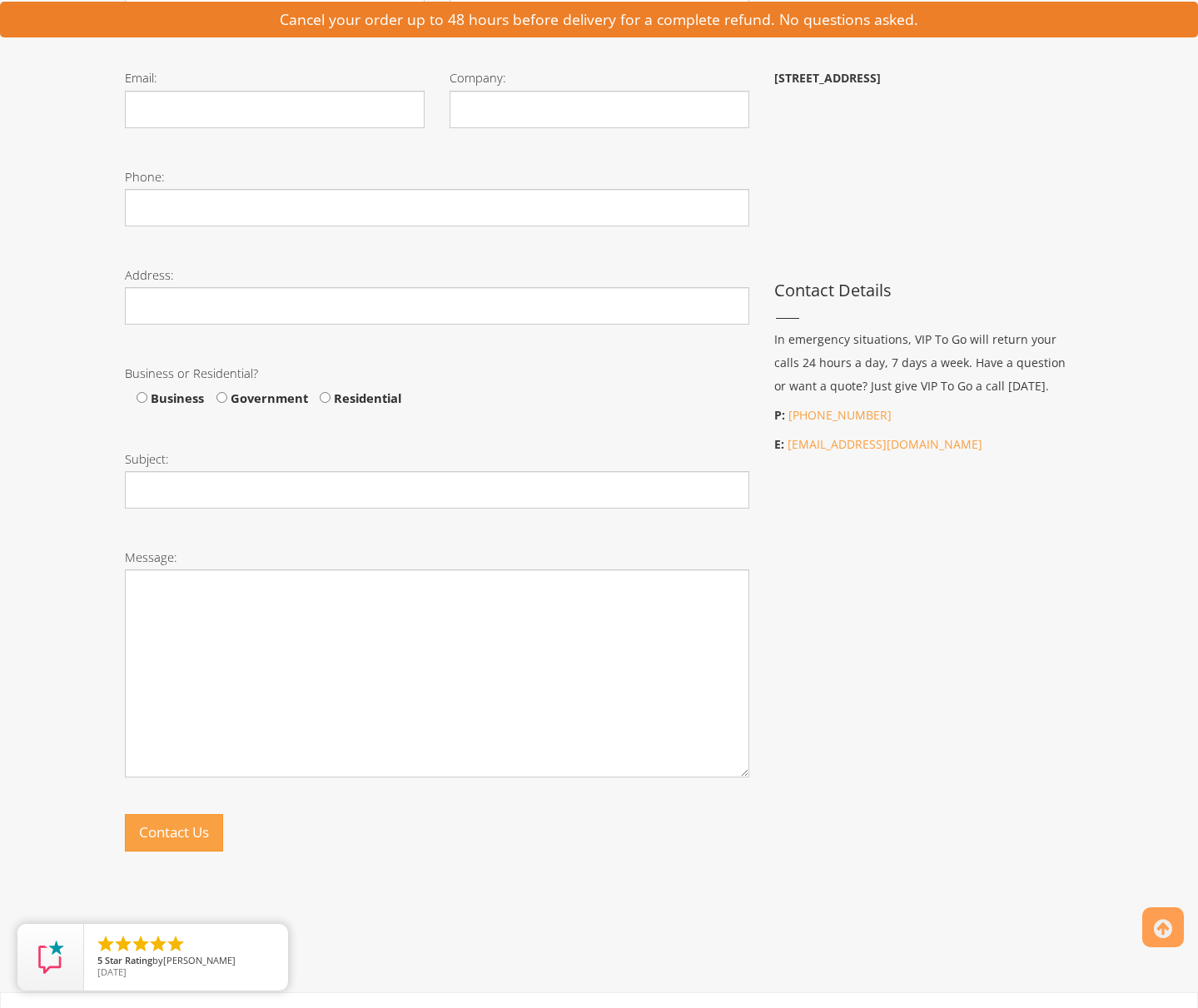
click at [952, 563] on div "Call VIP To Go to reserve your Restroom Trailer [DATE] VIP To Go has offices an…" at bounding box center [599, 386] width 974 height 1178
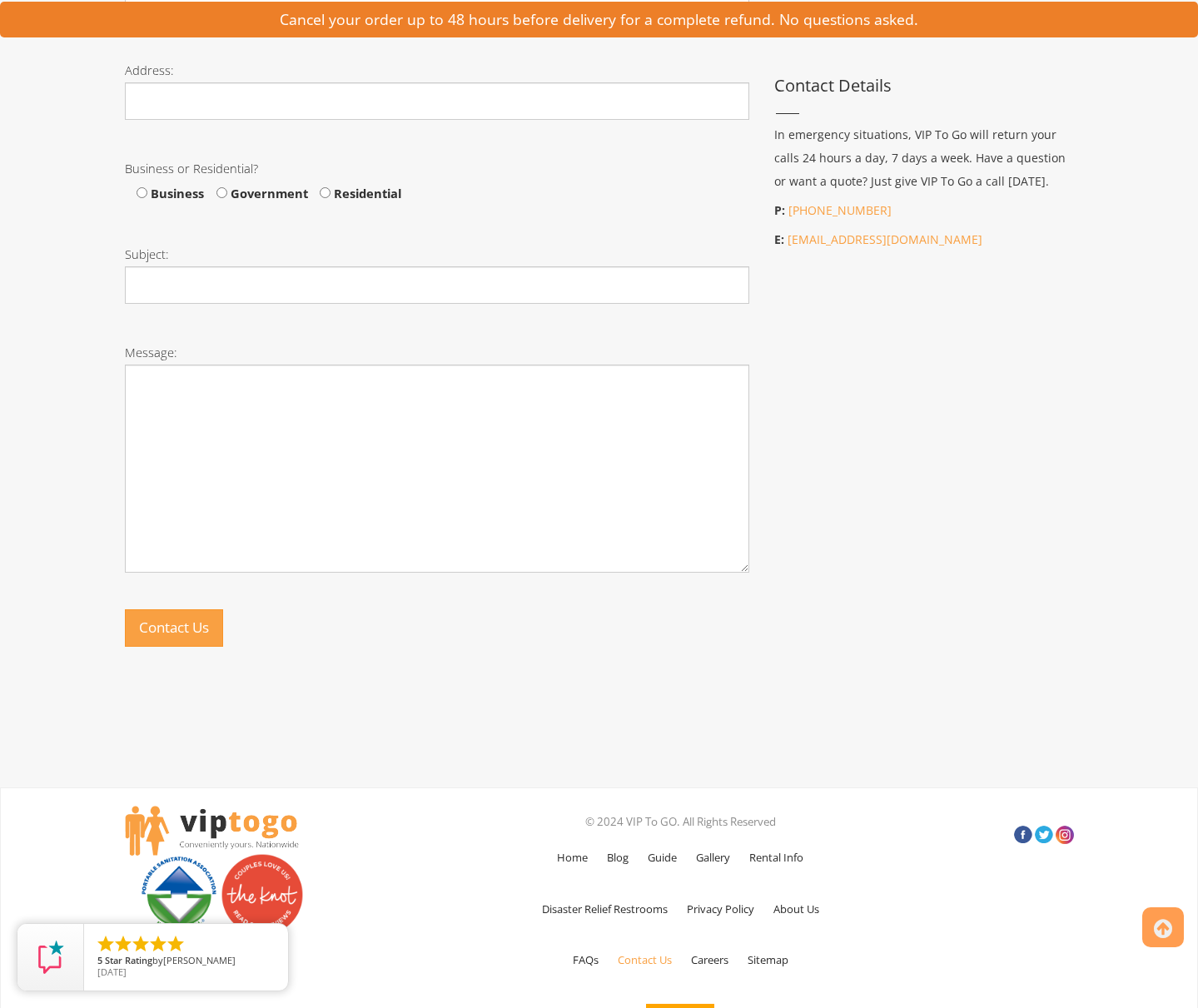
scroll to position [790, 0]
